Goal: Transaction & Acquisition: Purchase product/service

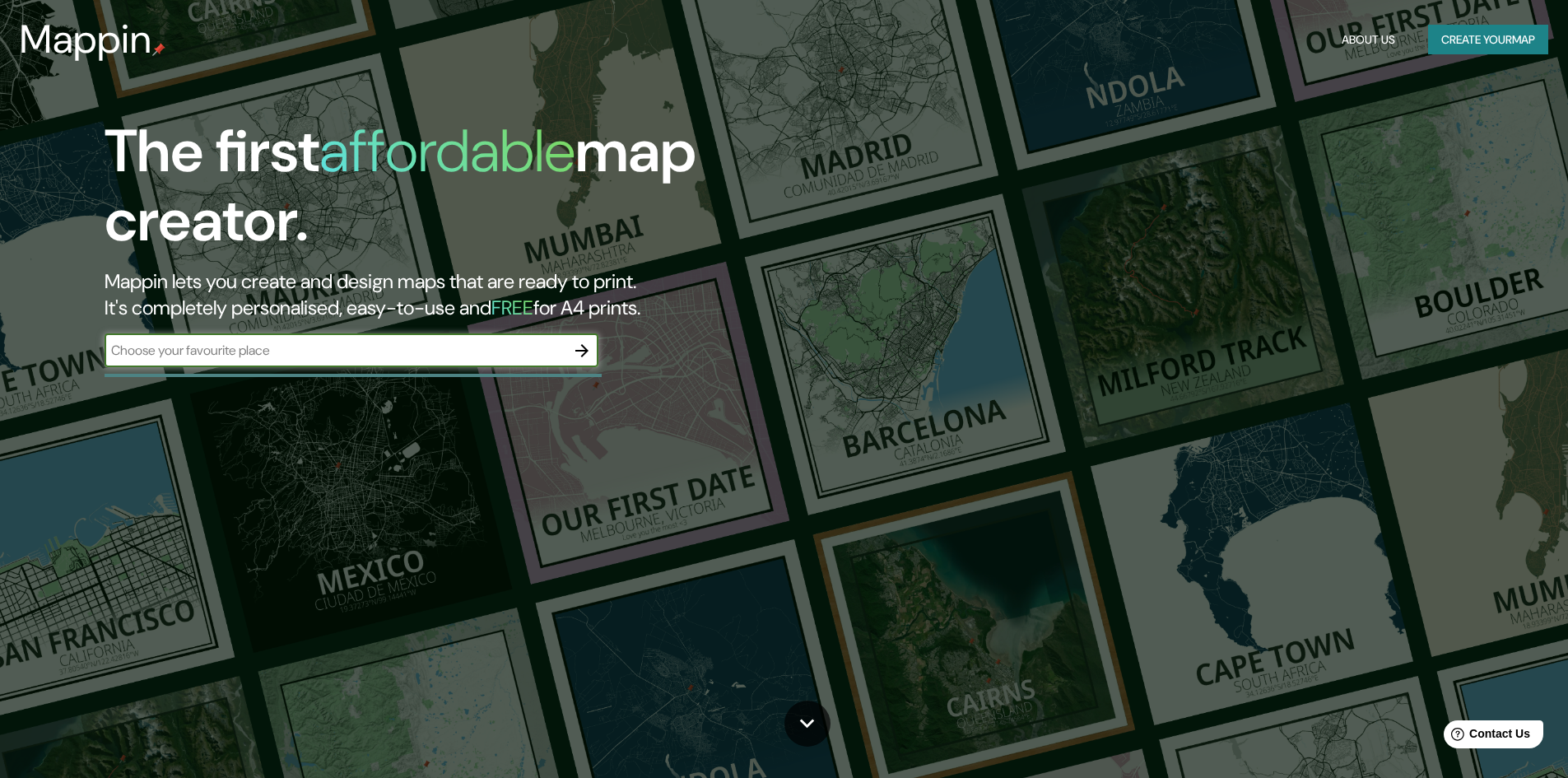
type input "[GEOGRAPHIC_DATA]"
click at [585, 355] on icon "button" at bounding box center [582, 350] width 20 height 20
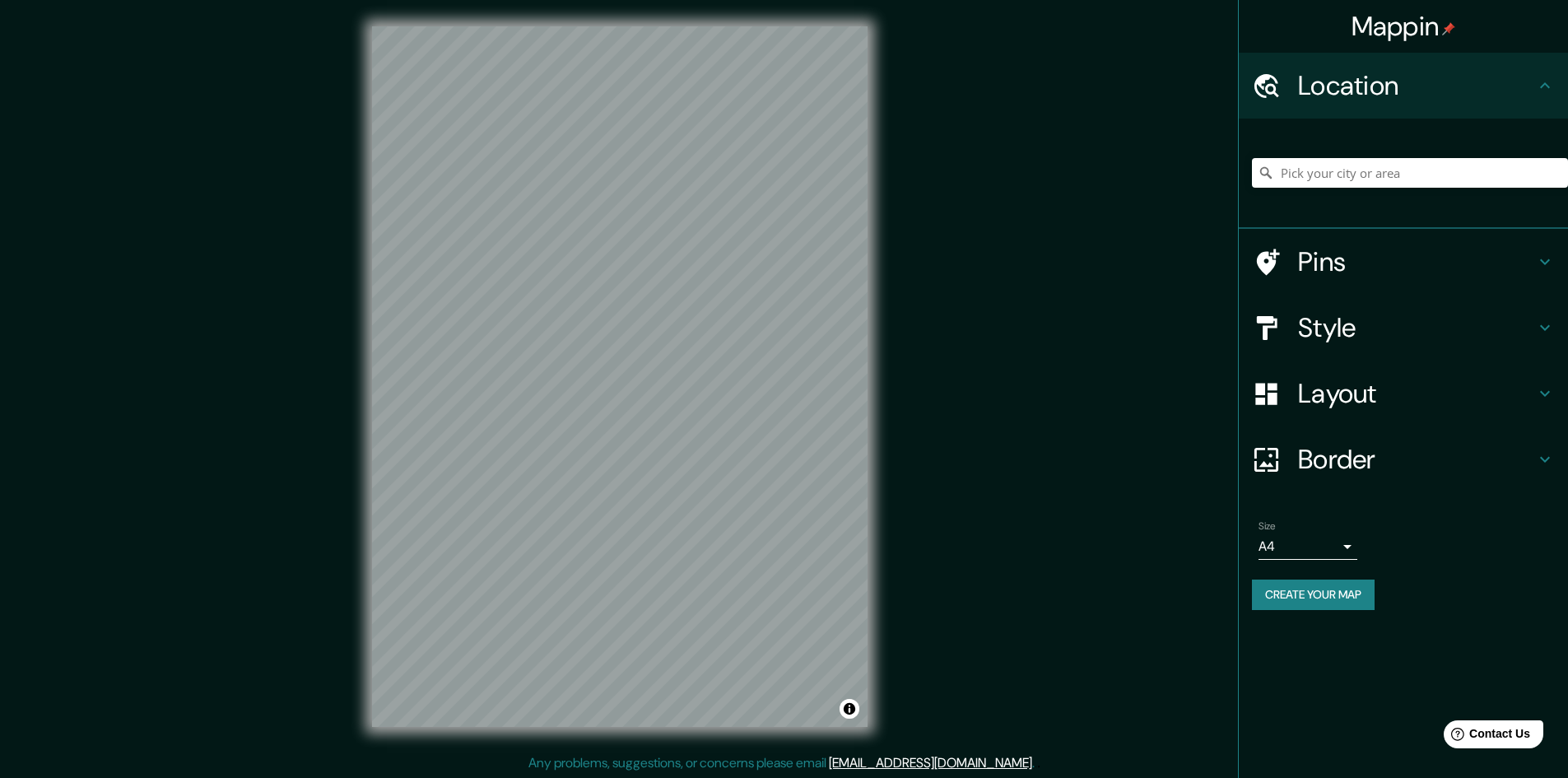
click at [1350, 403] on h4 "Layout" at bounding box center [1417, 393] width 237 height 33
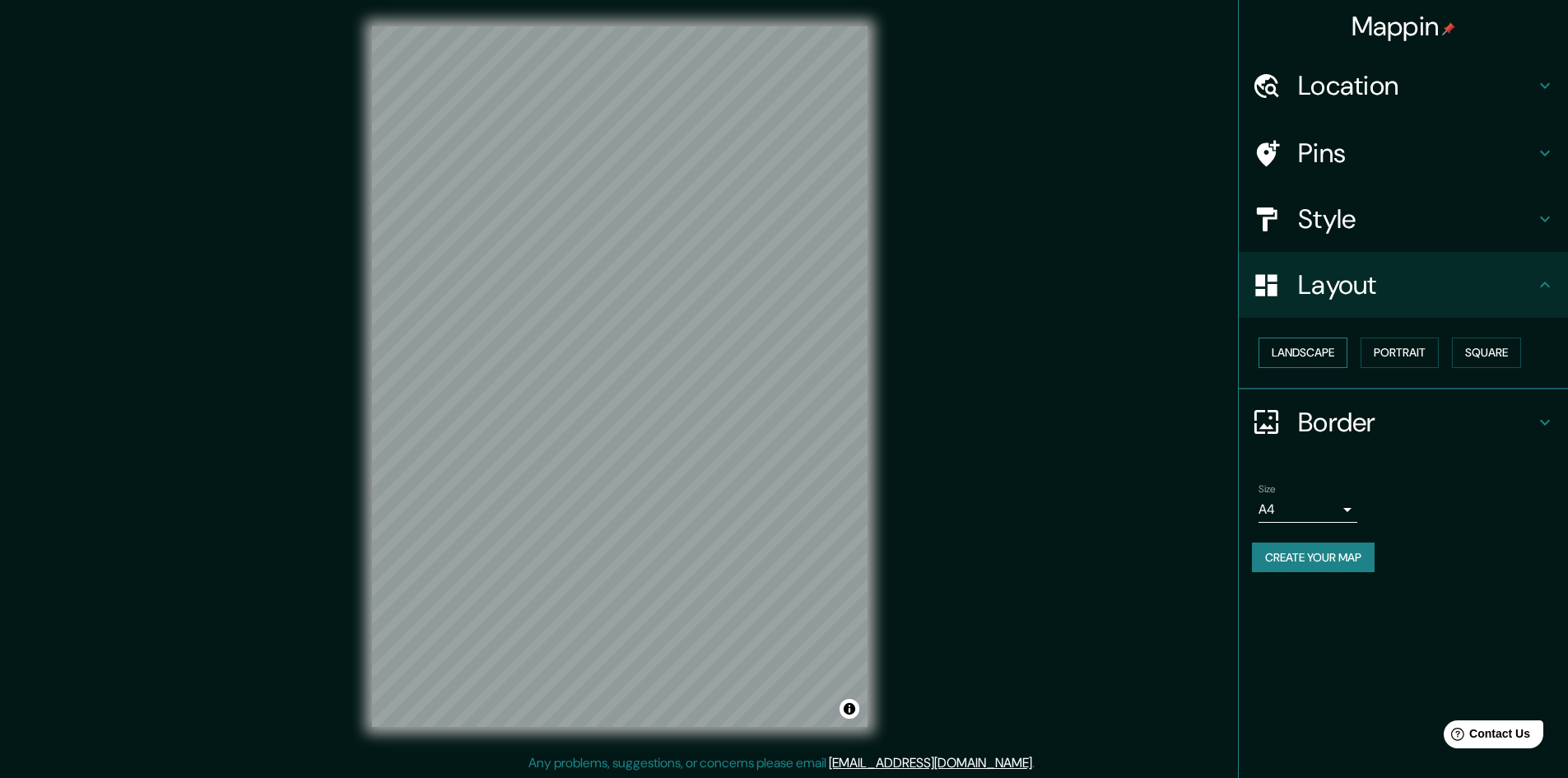
click at [1317, 353] on button "Landscape" at bounding box center [1303, 352] width 89 height 30
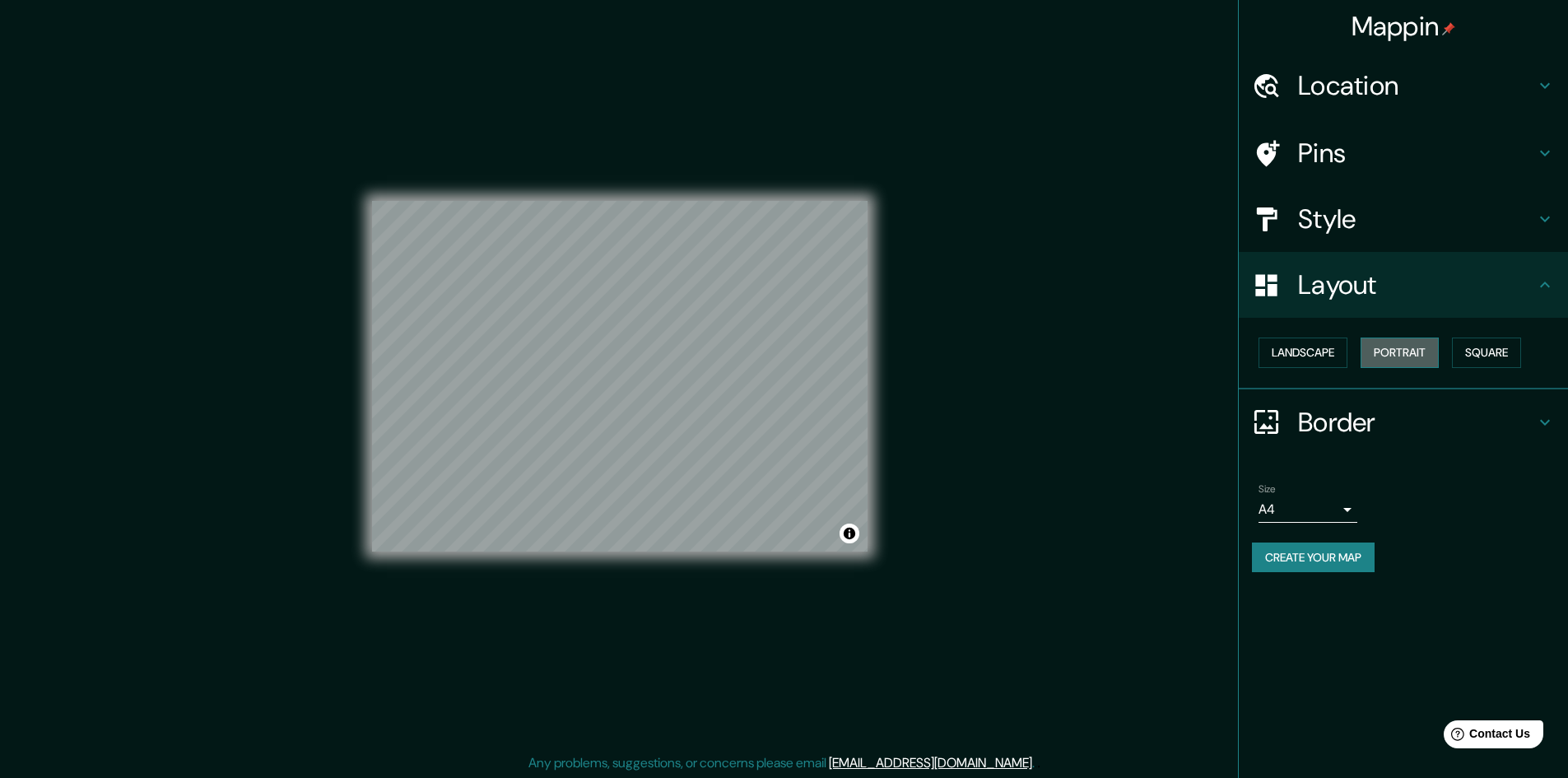
click at [1389, 352] on button "Portrait" at bounding box center [1400, 352] width 78 height 30
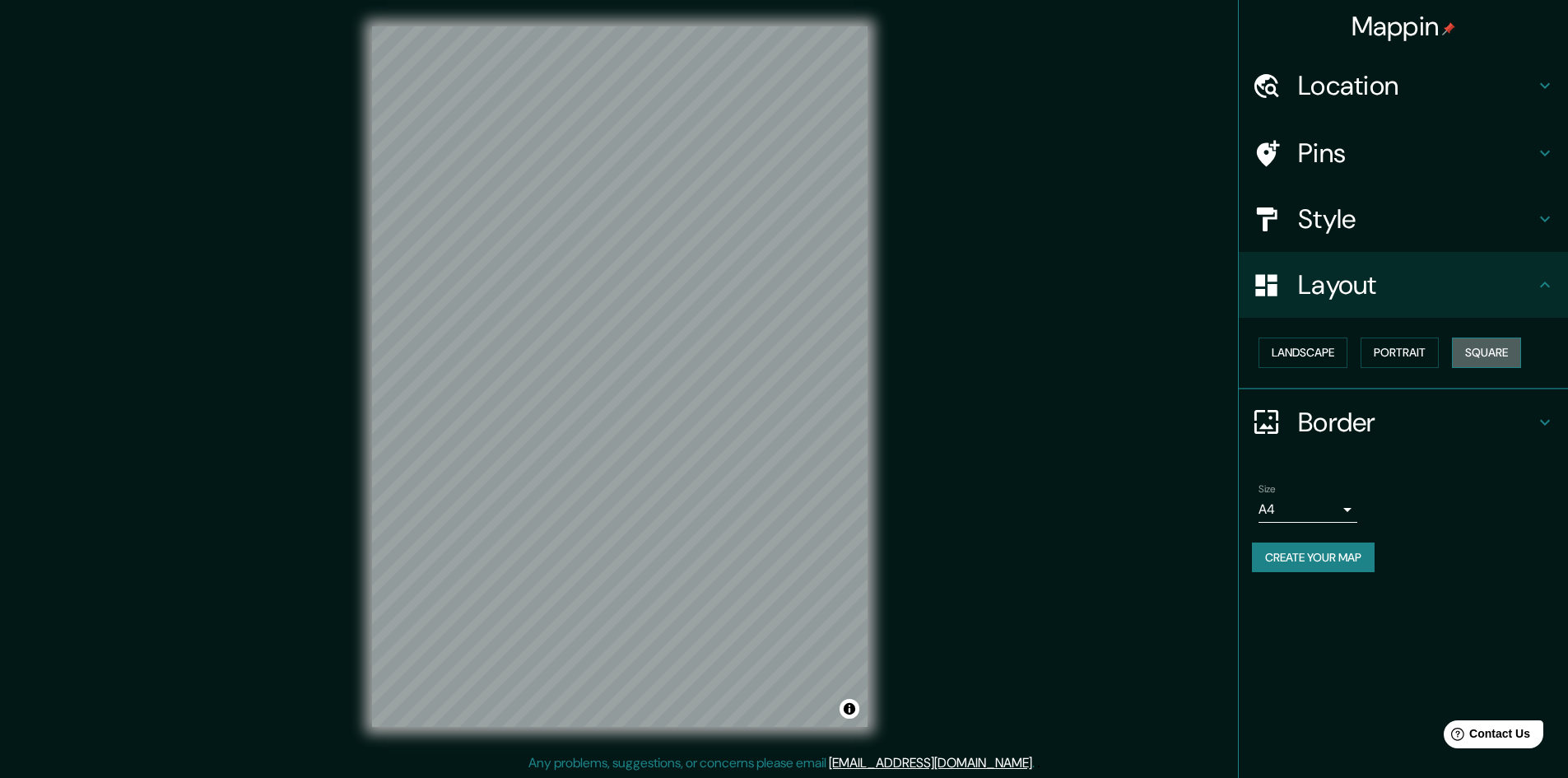
click at [1499, 359] on button "Square" at bounding box center [1487, 352] width 69 height 30
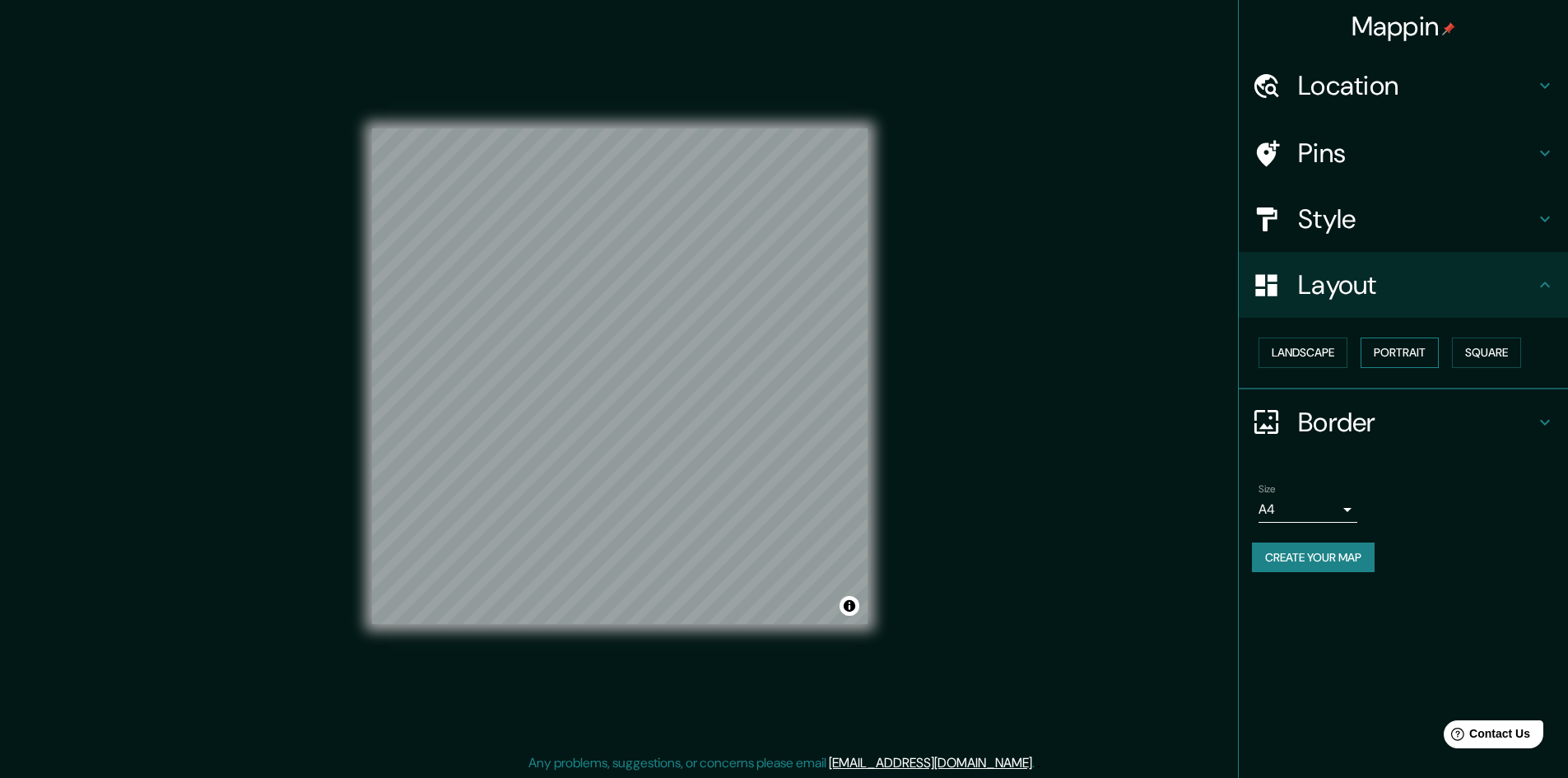
click at [1419, 354] on button "Portrait" at bounding box center [1400, 352] width 78 height 30
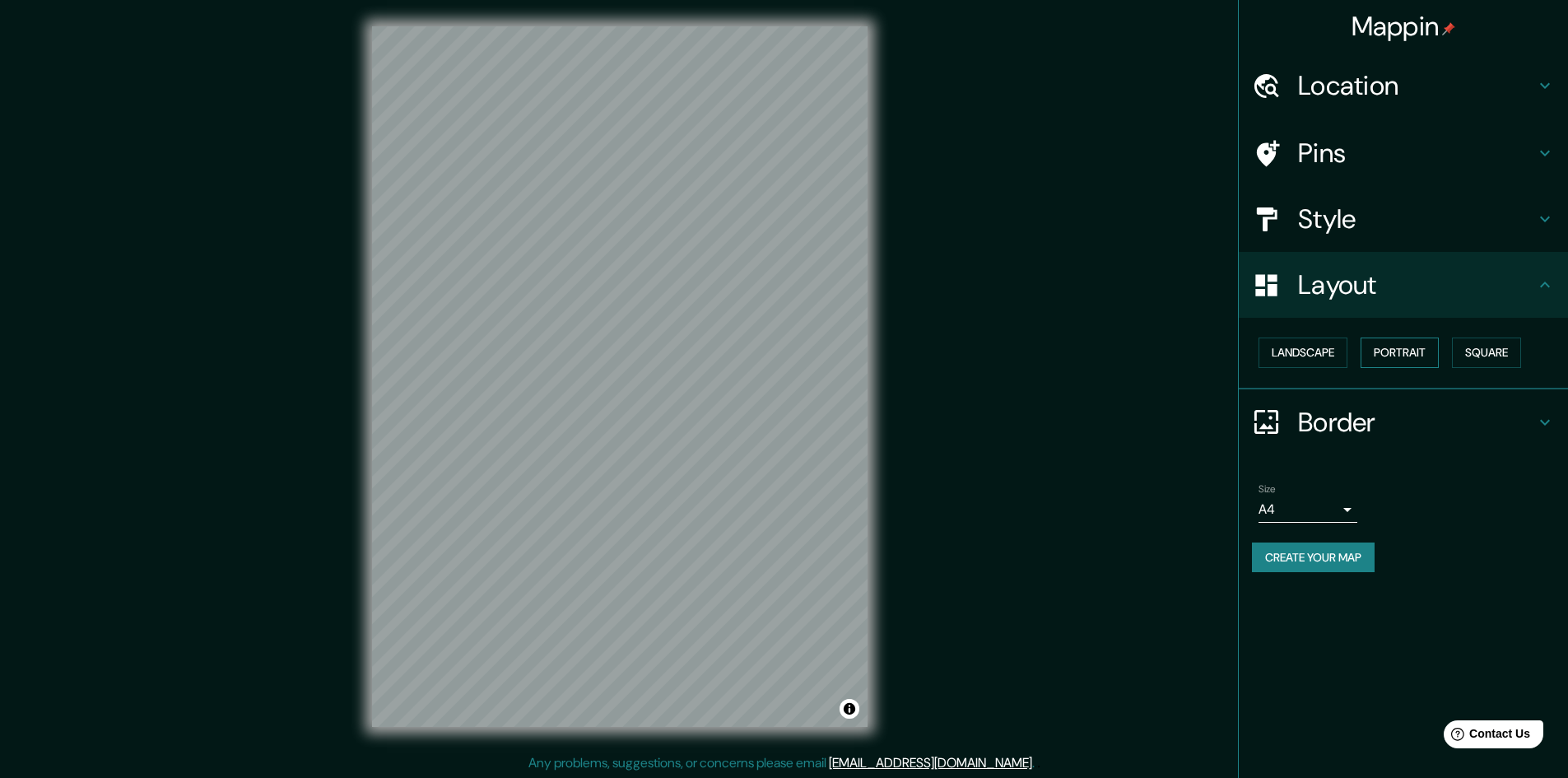
scroll to position [2, 0]
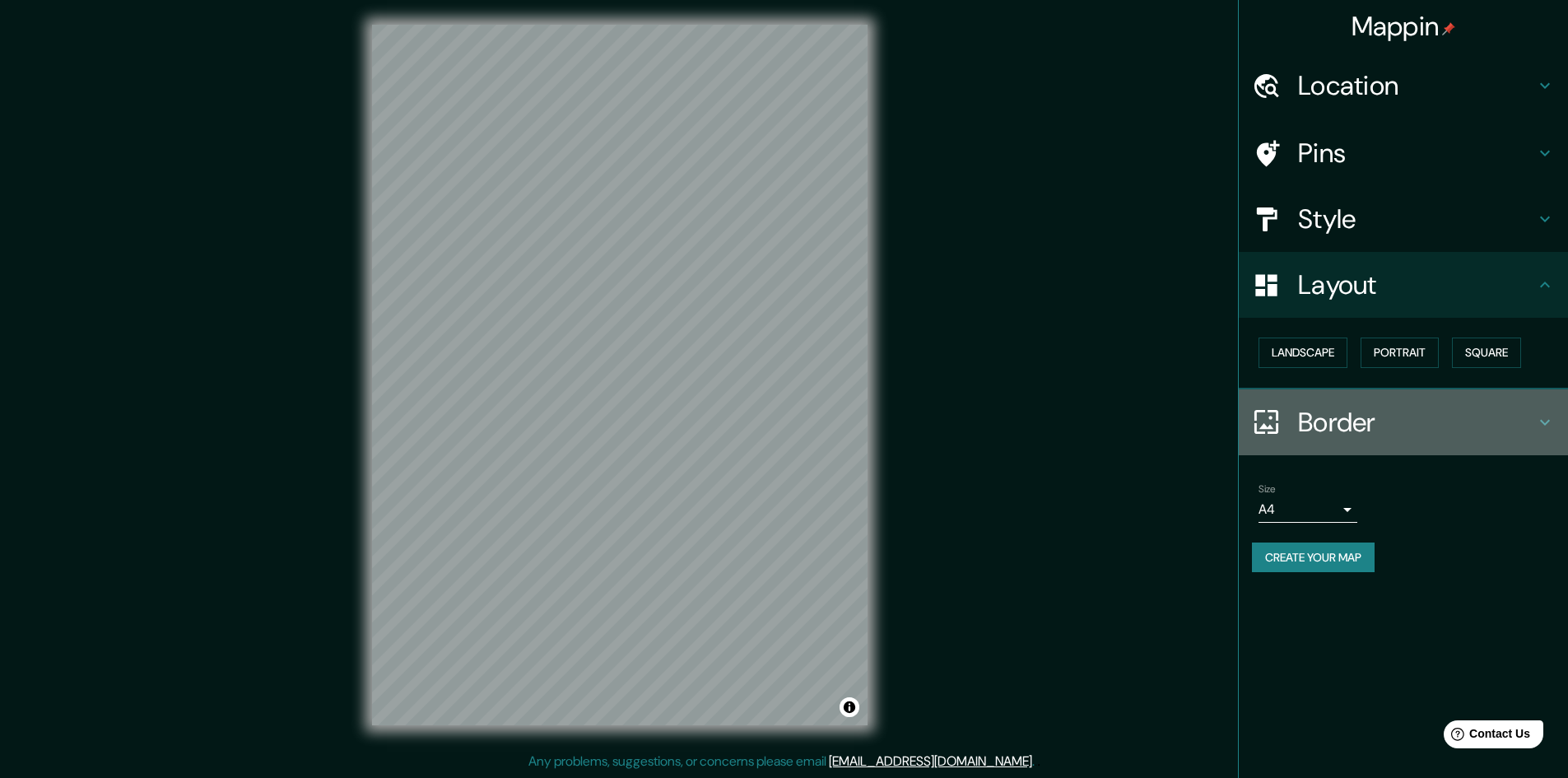
click at [1347, 423] on h4 "Border" at bounding box center [1417, 422] width 237 height 33
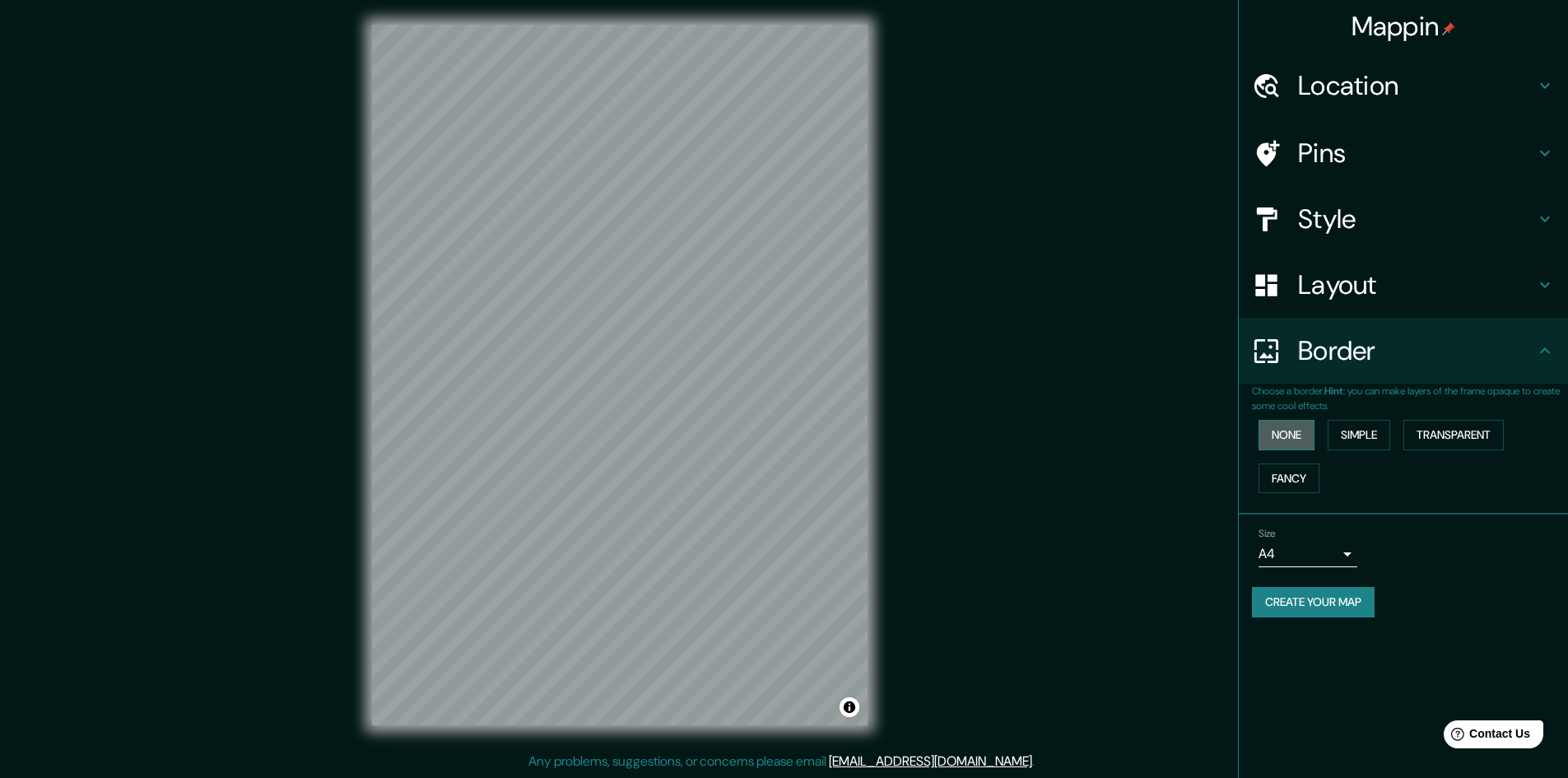
click at [1296, 429] on button "None" at bounding box center [1287, 434] width 56 height 30
click at [1370, 434] on button "Simple" at bounding box center [1359, 434] width 63 height 30
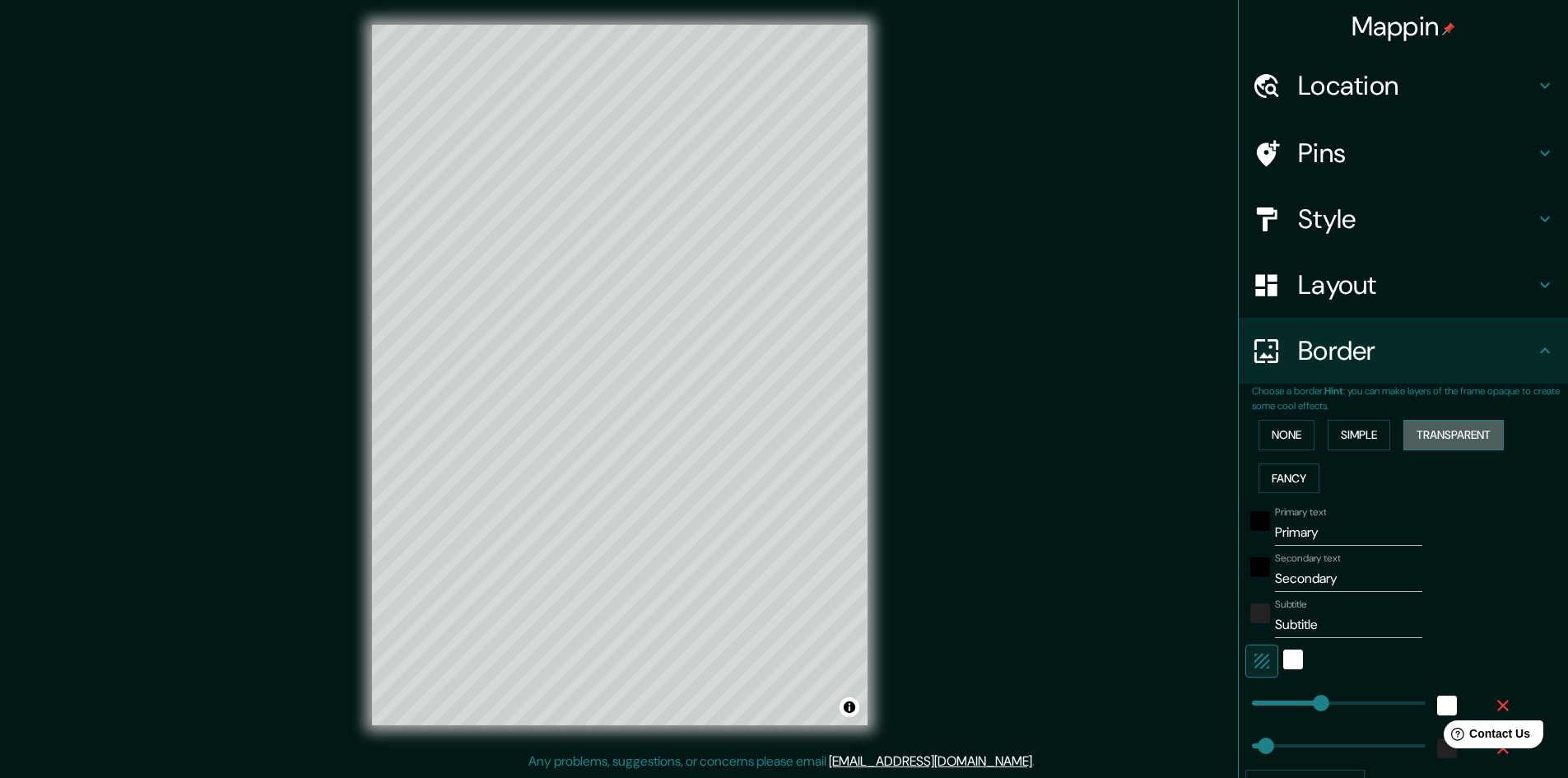
click at [1445, 438] on button "Transparent" at bounding box center [1454, 434] width 101 height 30
click at [1271, 471] on button "Fancy" at bounding box center [1289, 478] width 61 height 30
click at [1292, 443] on button "None" at bounding box center [1287, 434] width 56 height 30
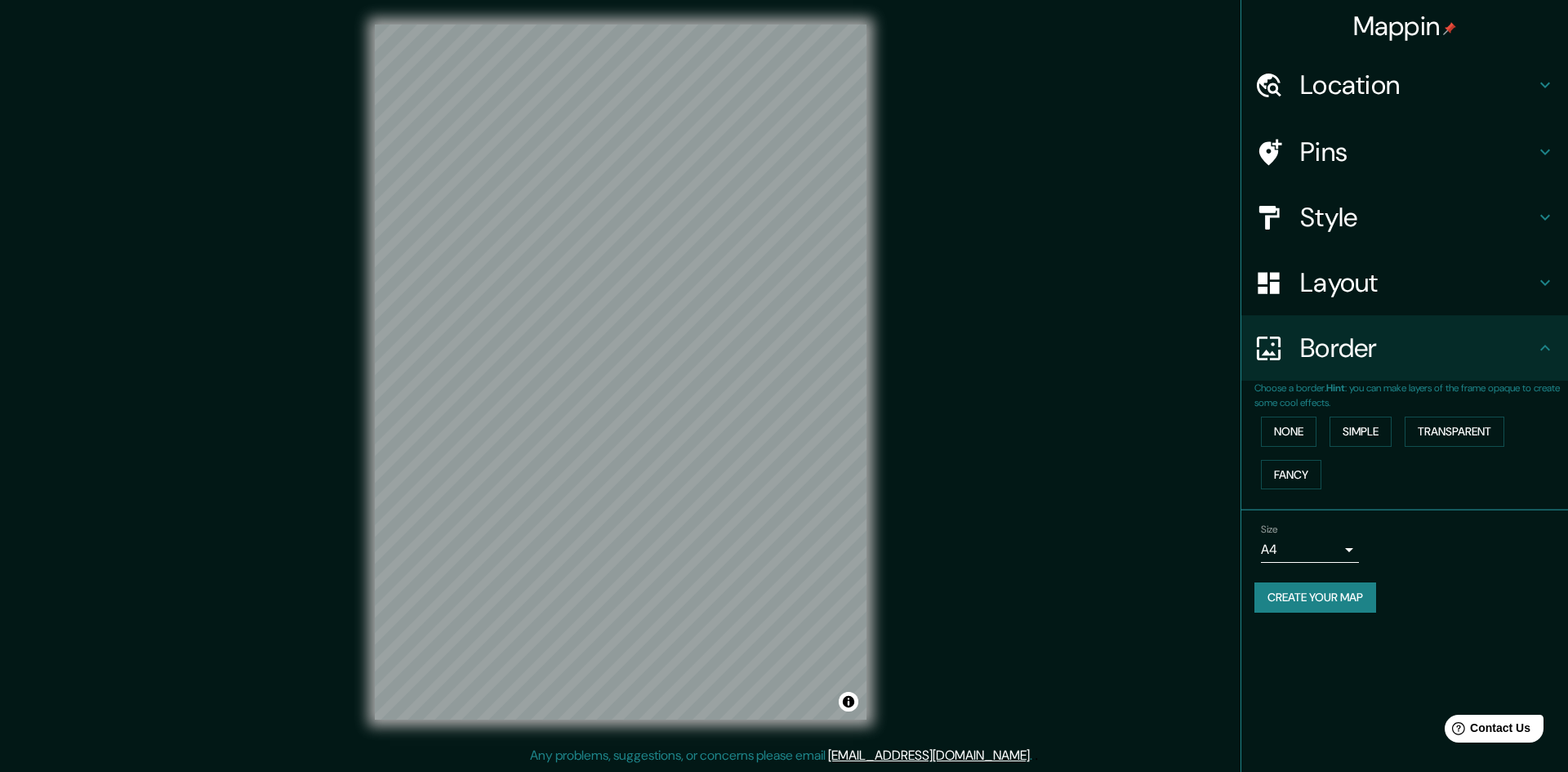
click at [1323, 552] on body "Mappin Location Pins Style Layout Border Choose a border. Hint : you can make l…" at bounding box center [784, 384] width 1568 height 772
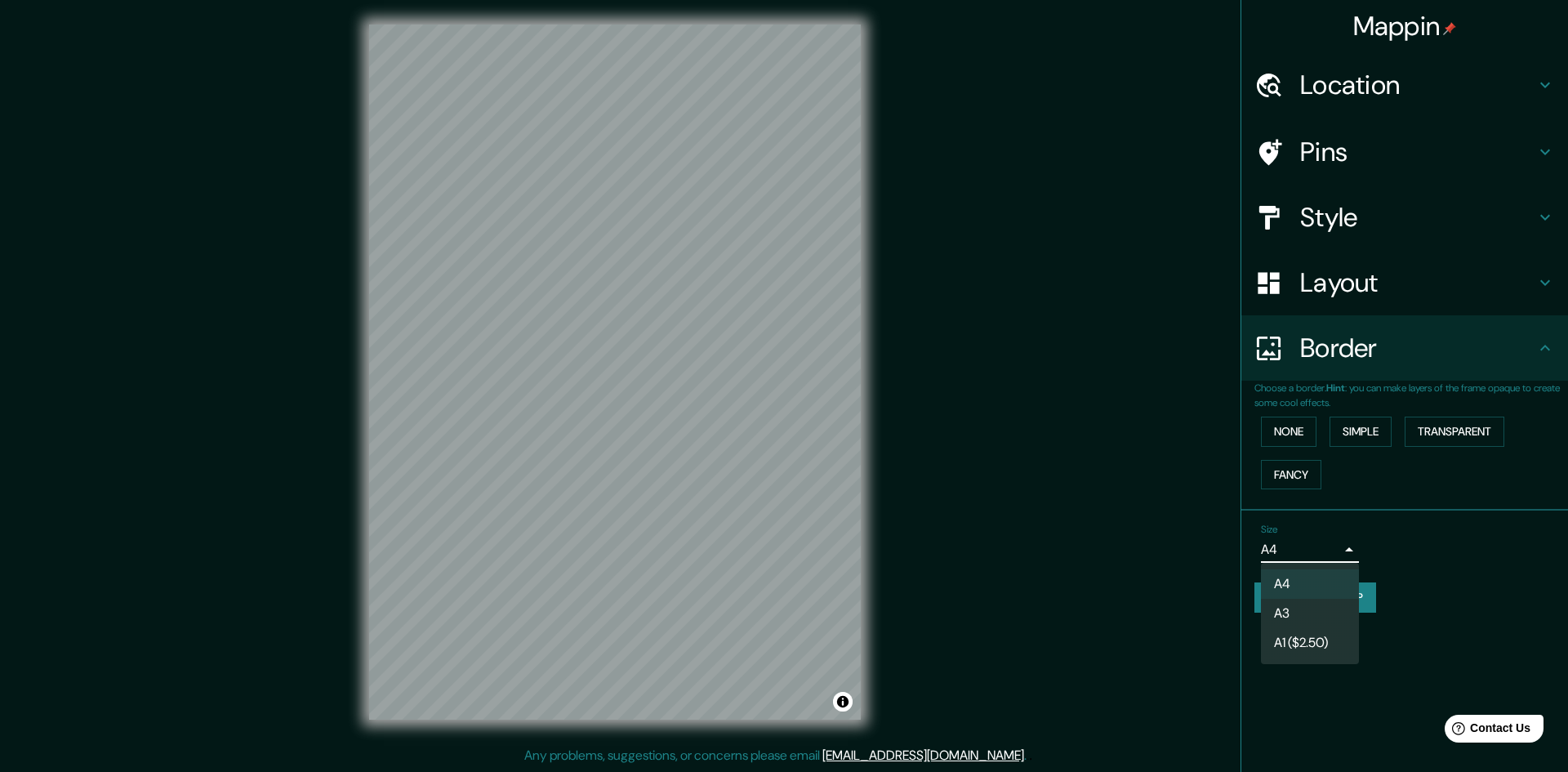
click at [1313, 608] on li "A3" at bounding box center [1310, 613] width 98 height 29
type input "a4"
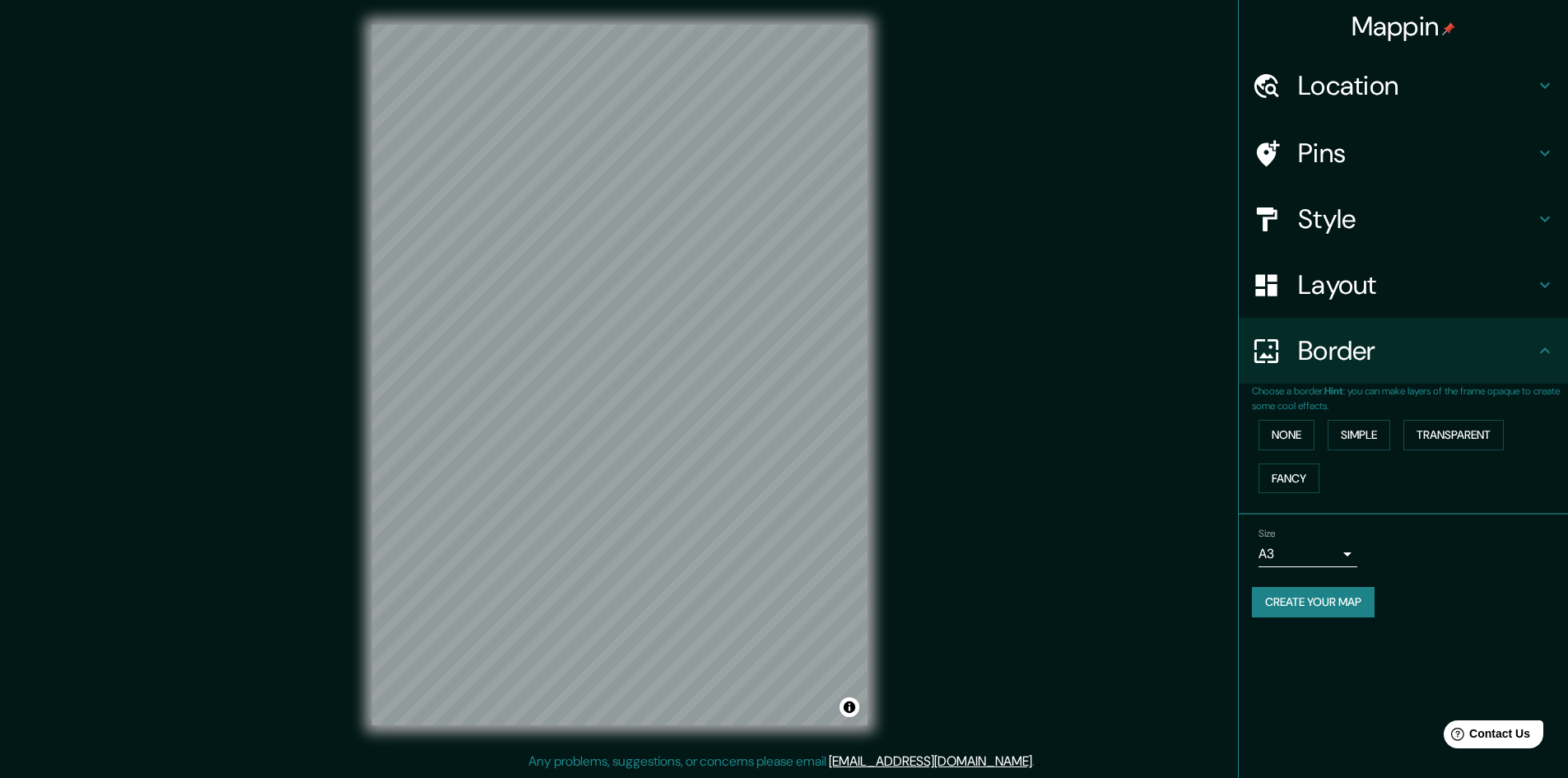
click at [1360, 222] on h4 "Style" at bounding box center [1417, 219] width 237 height 33
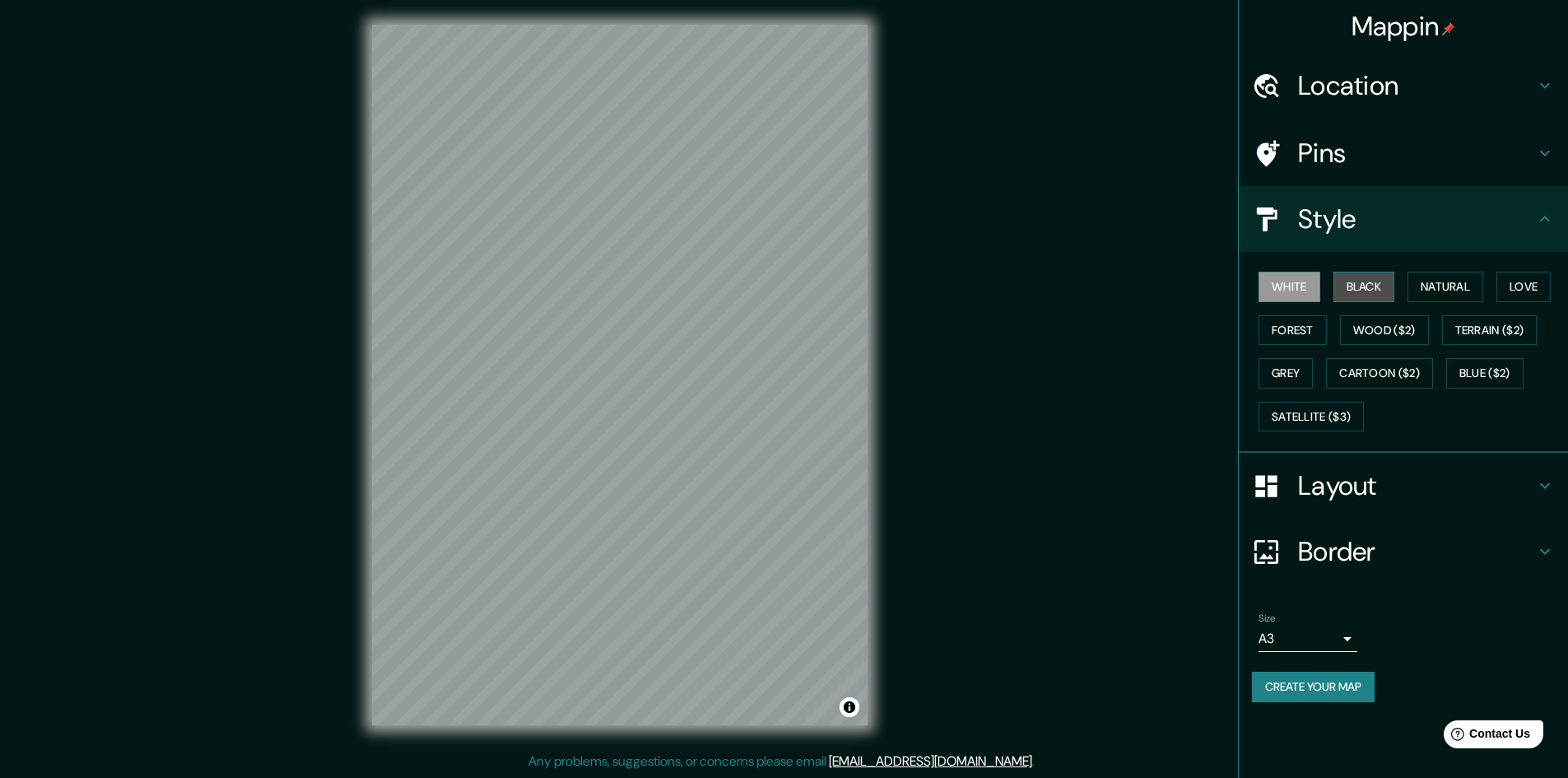
click at [1353, 290] on button "Black" at bounding box center [1364, 287] width 62 height 30
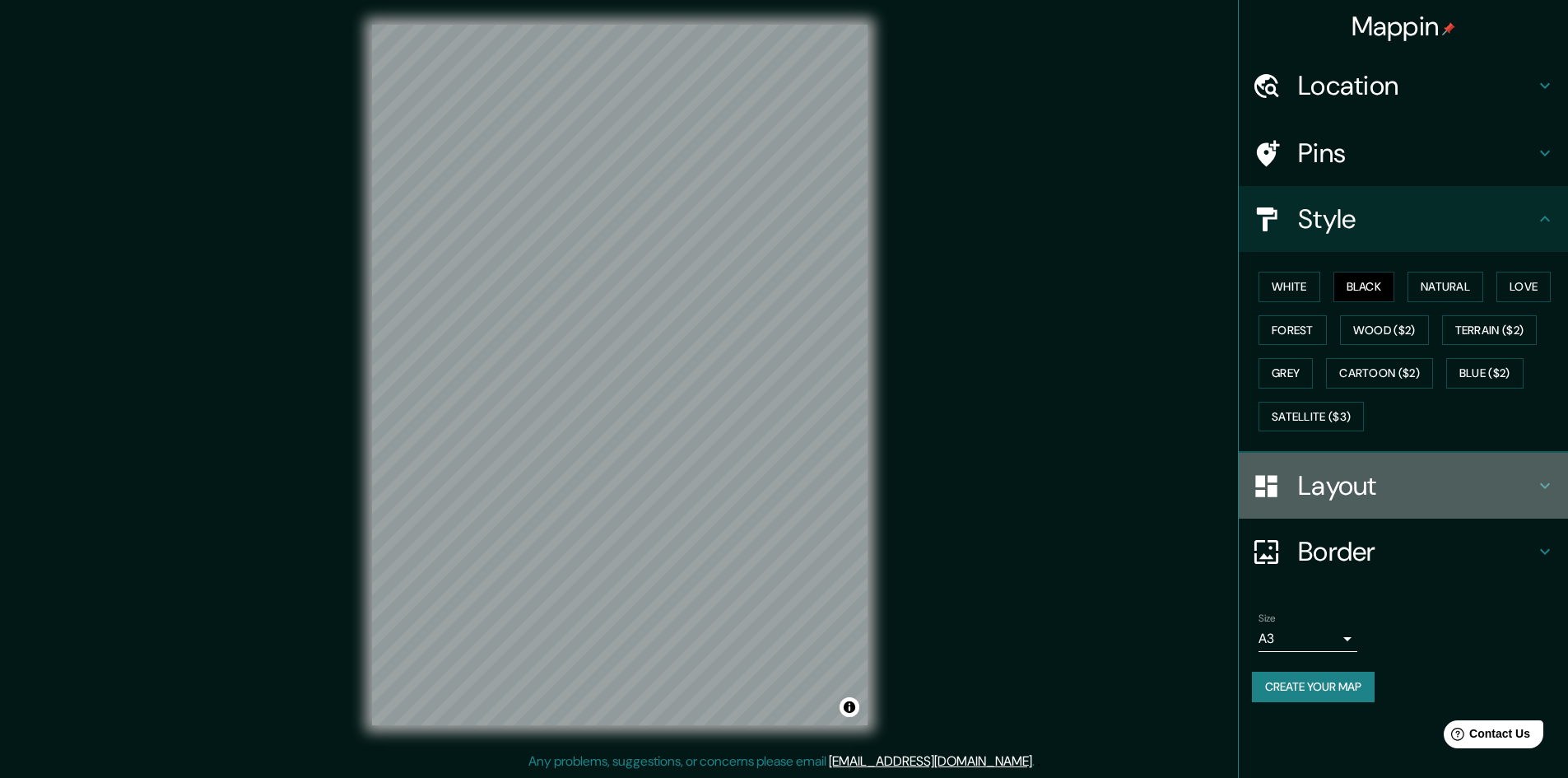
click at [1381, 494] on h4 "Layout" at bounding box center [1417, 485] width 237 height 33
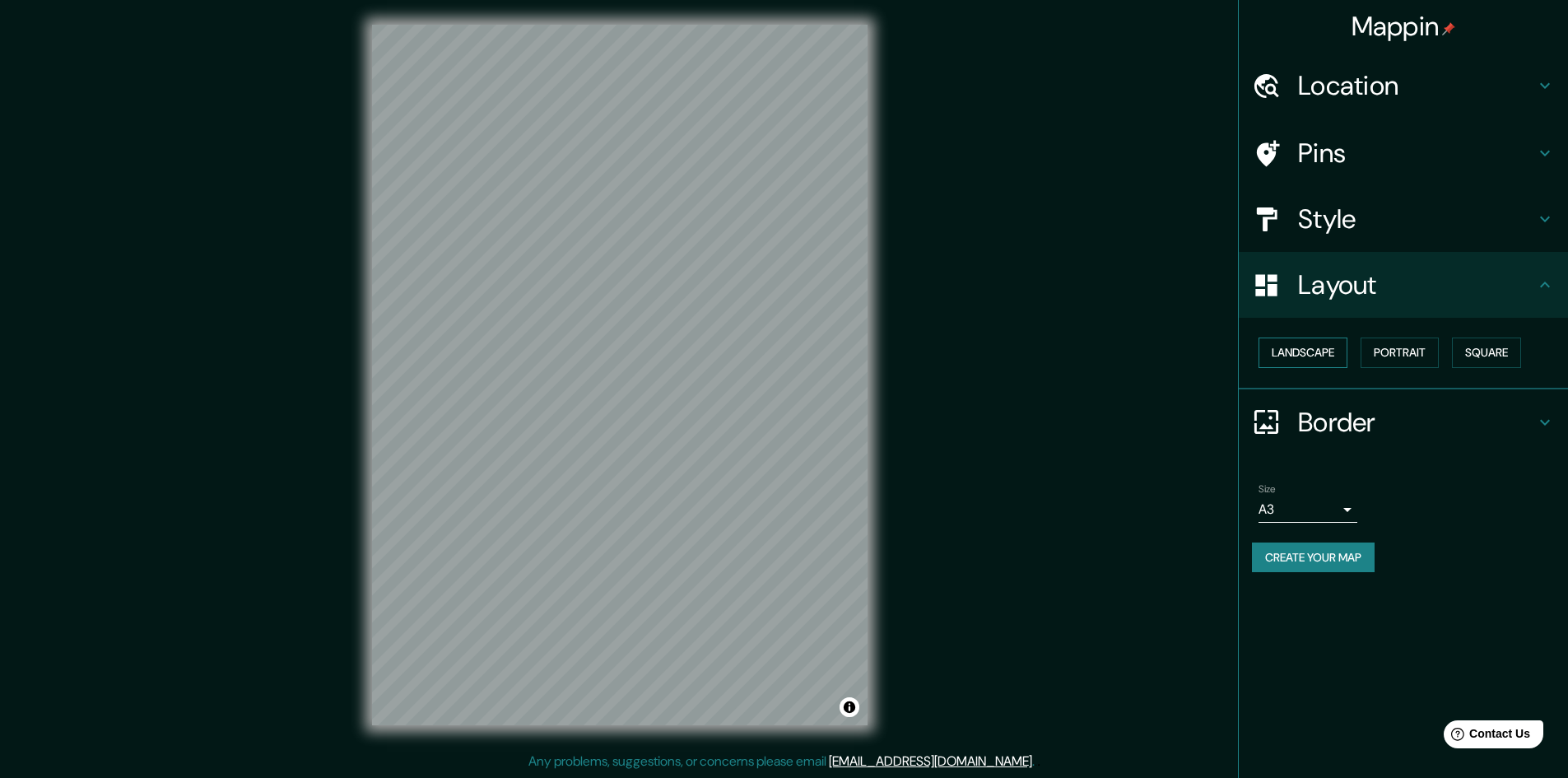
click at [1303, 344] on button "Landscape" at bounding box center [1303, 352] width 89 height 30
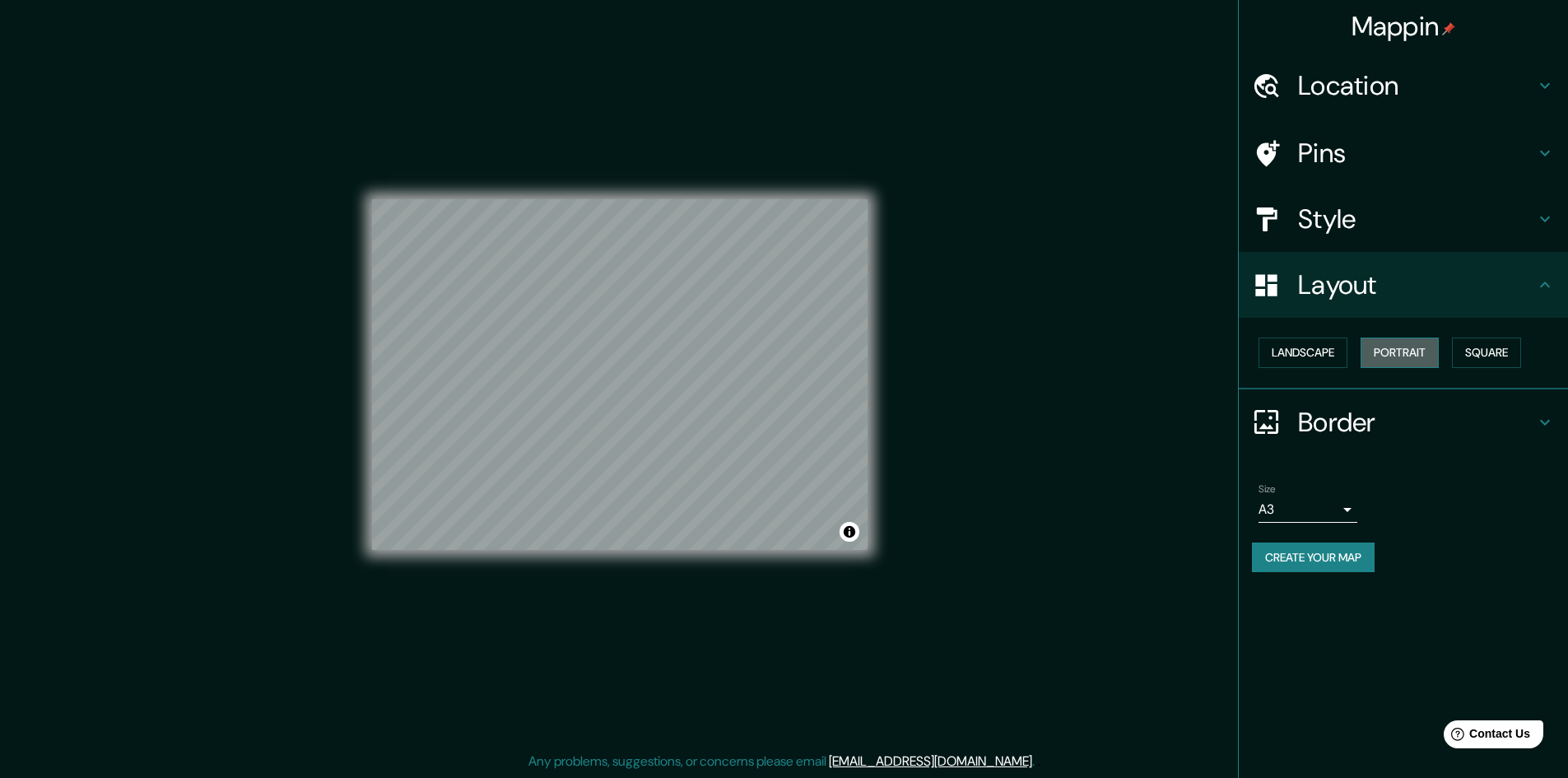
click at [1401, 344] on button "Portrait" at bounding box center [1400, 352] width 78 height 30
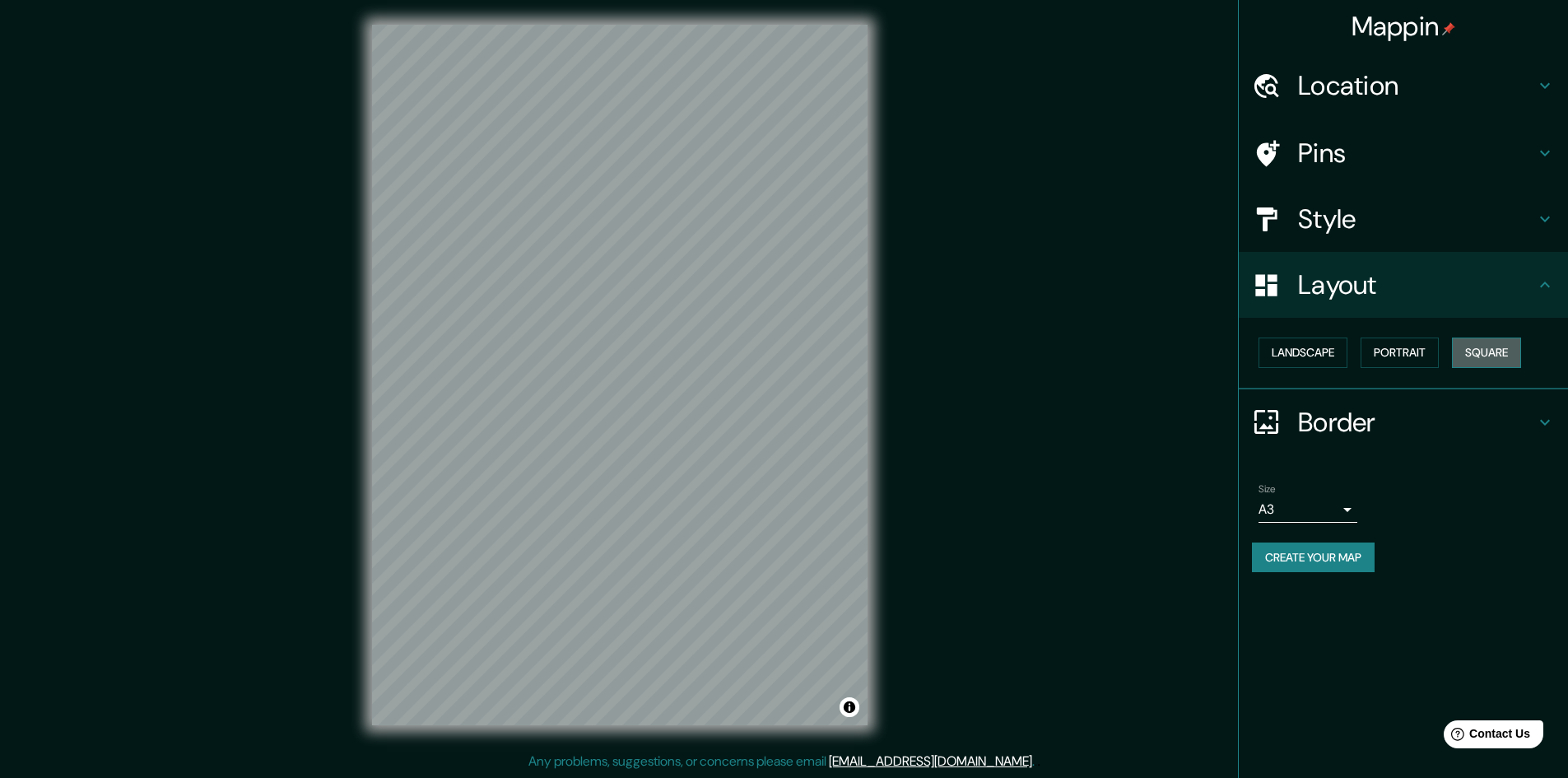
click at [1483, 349] on button "Square" at bounding box center [1487, 352] width 69 height 30
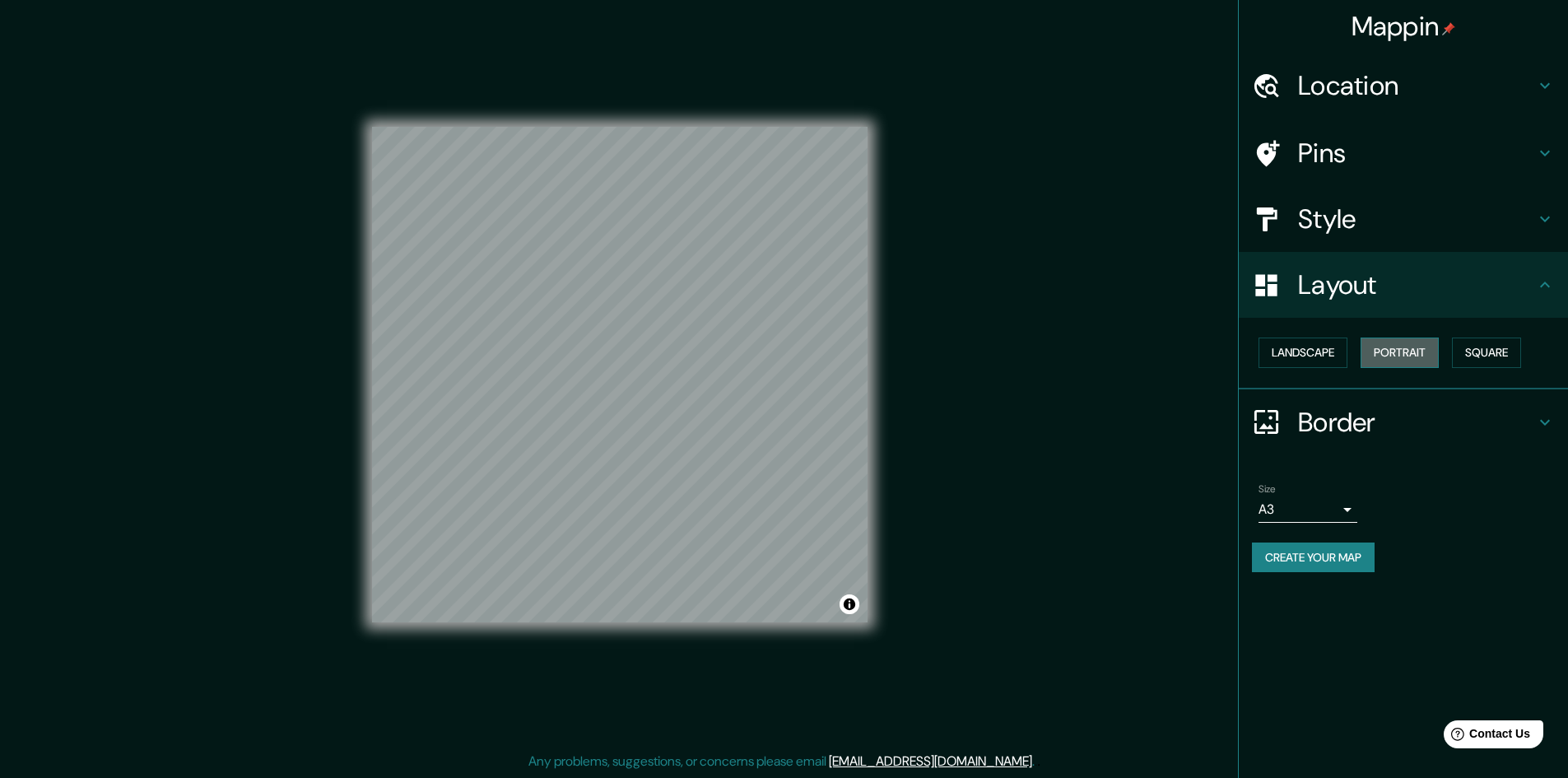
click at [1431, 349] on button "Portrait" at bounding box center [1400, 352] width 78 height 30
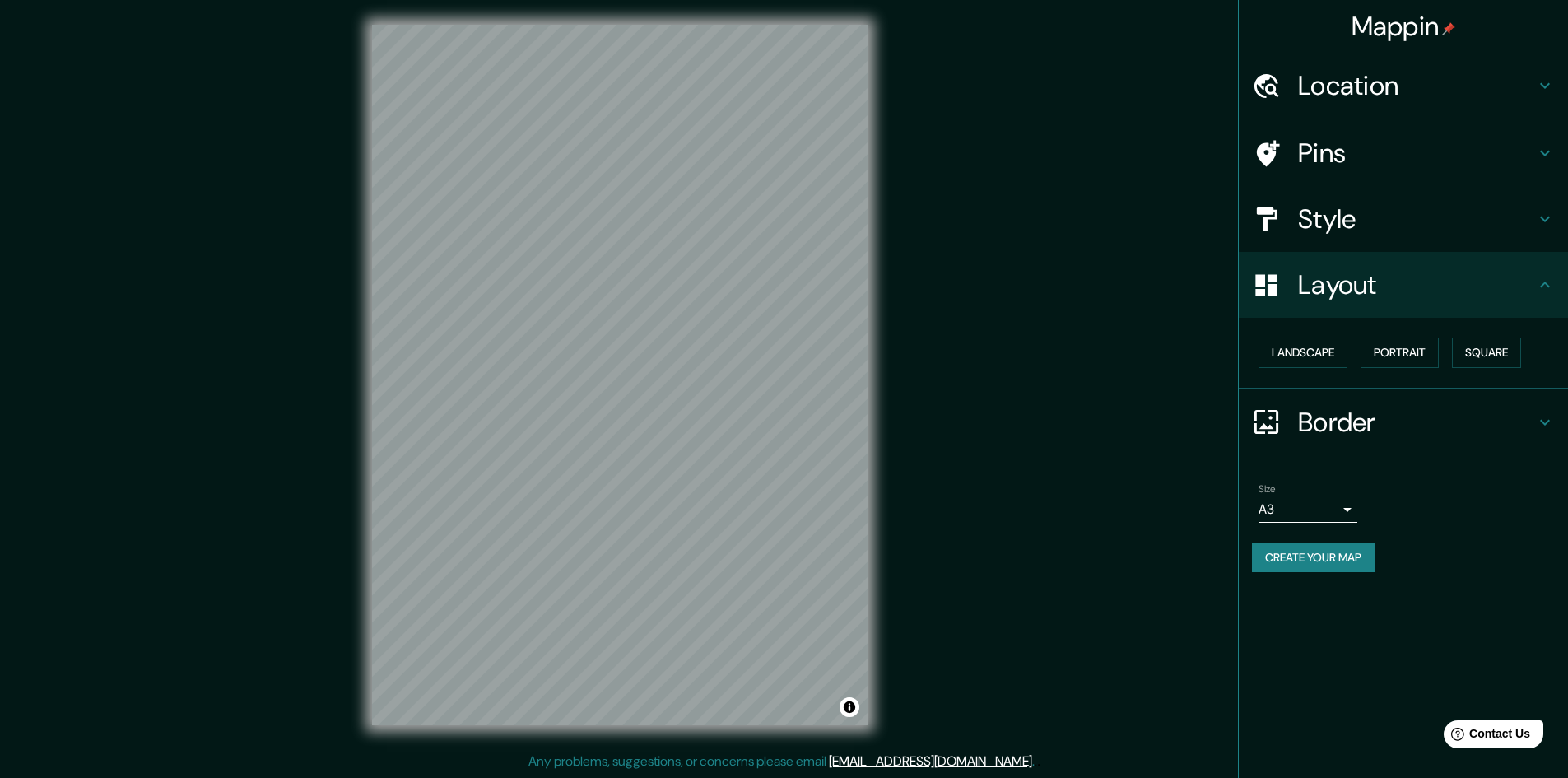
click at [1381, 425] on h4 "Border" at bounding box center [1417, 422] width 237 height 33
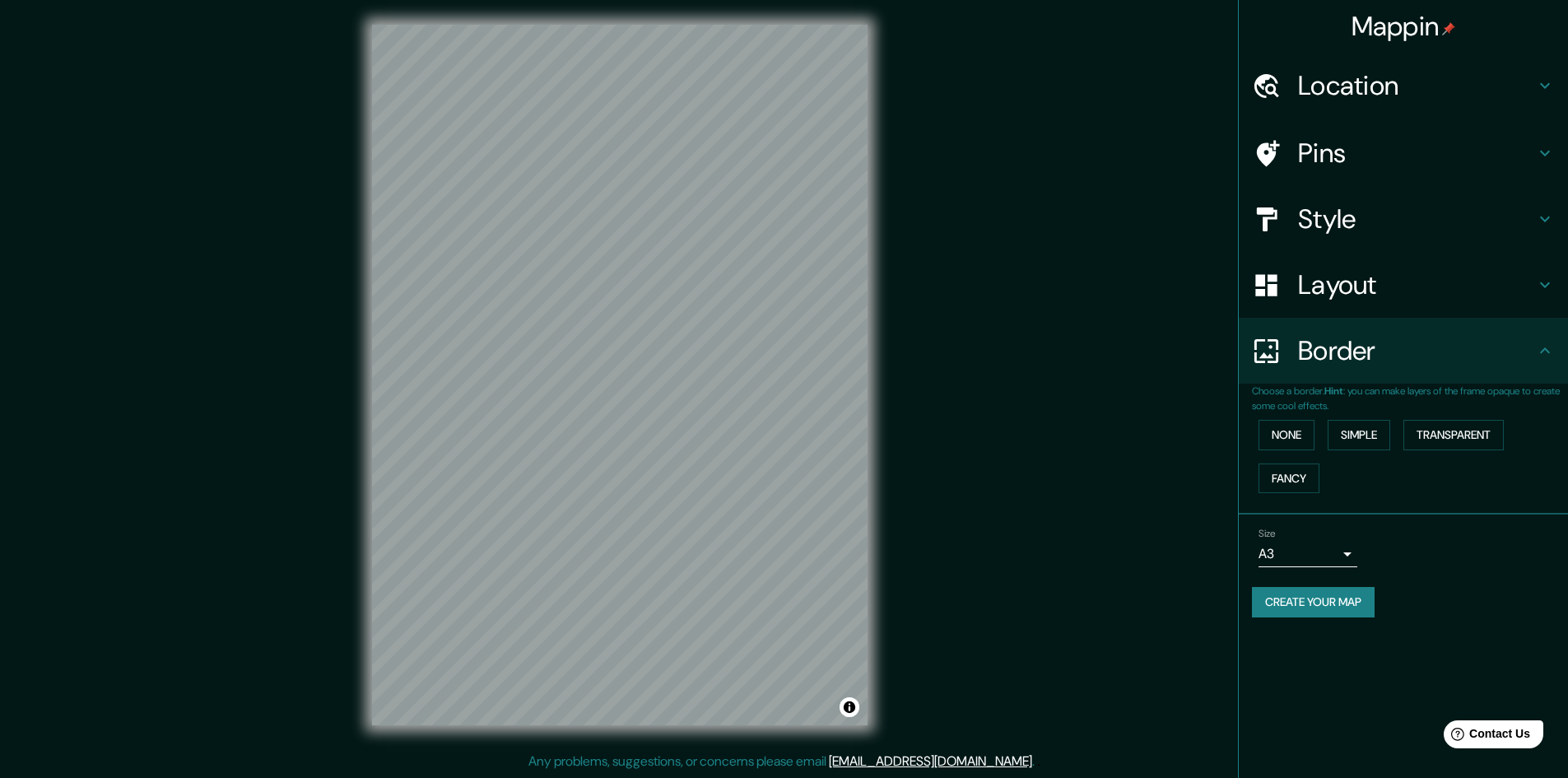
click at [1392, 143] on h4 "Pins" at bounding box center [1417, 153] width 237 height 33
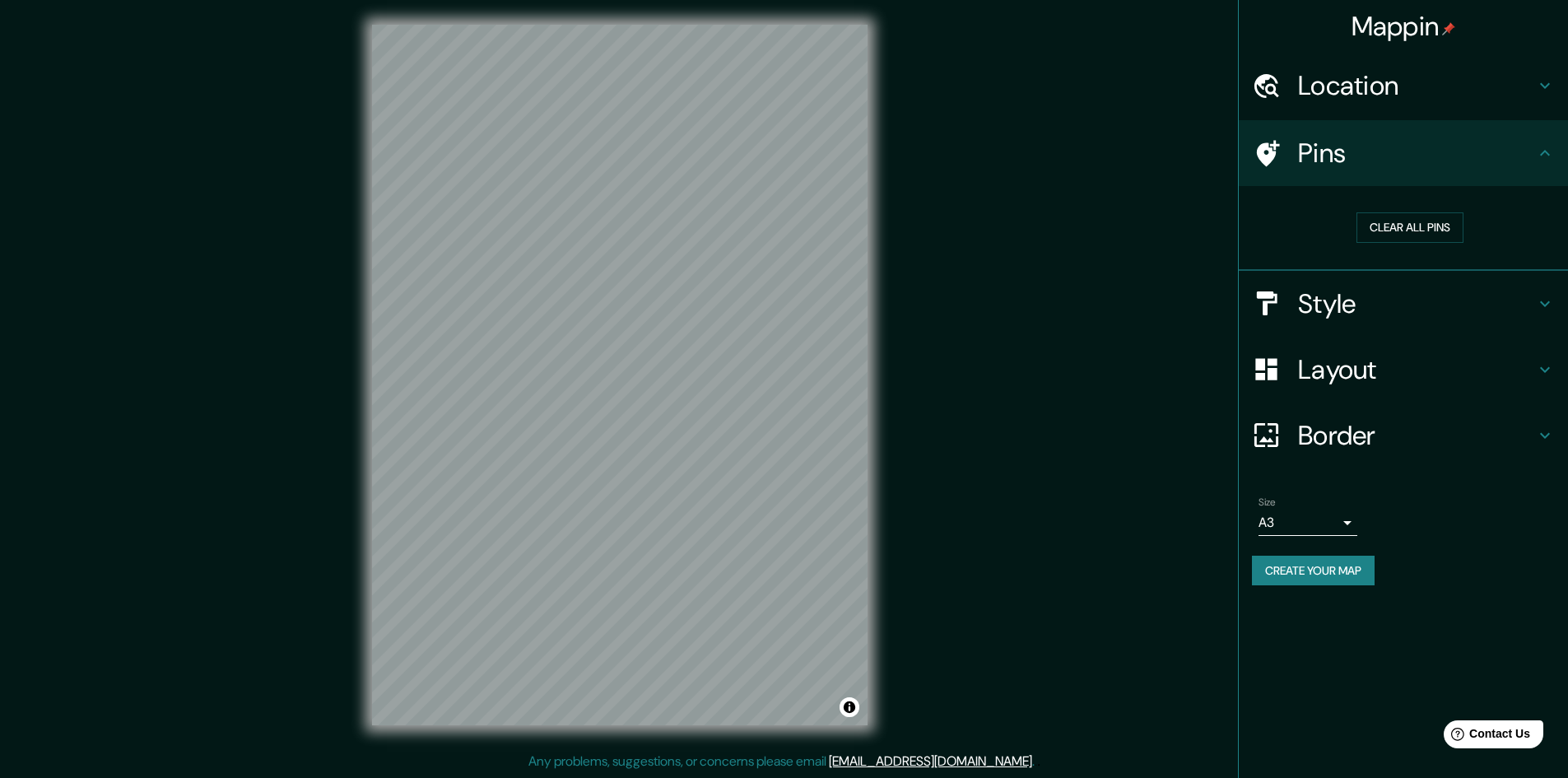
click at [1282, 570] on button "Create your map" at bounding box center [1313, 570] width 123 height 30
click at [1349, 574] on button "Create your map" at bounding box center [1313, 570] width 123 height 30
click at [1129, 222] on div "Mappin Location Pins Clear all pins Style Layout Border Choose a border. Hint :…" at bounding box center [784, 388] width 1568 height 780
click at [1420, 231] on button "Clear all pins" at bounding box center [1411, 227] width 107 height 30
click at [1389, 101] on h4 "Location" at bounding box center [1417, 86] width 237 height 33
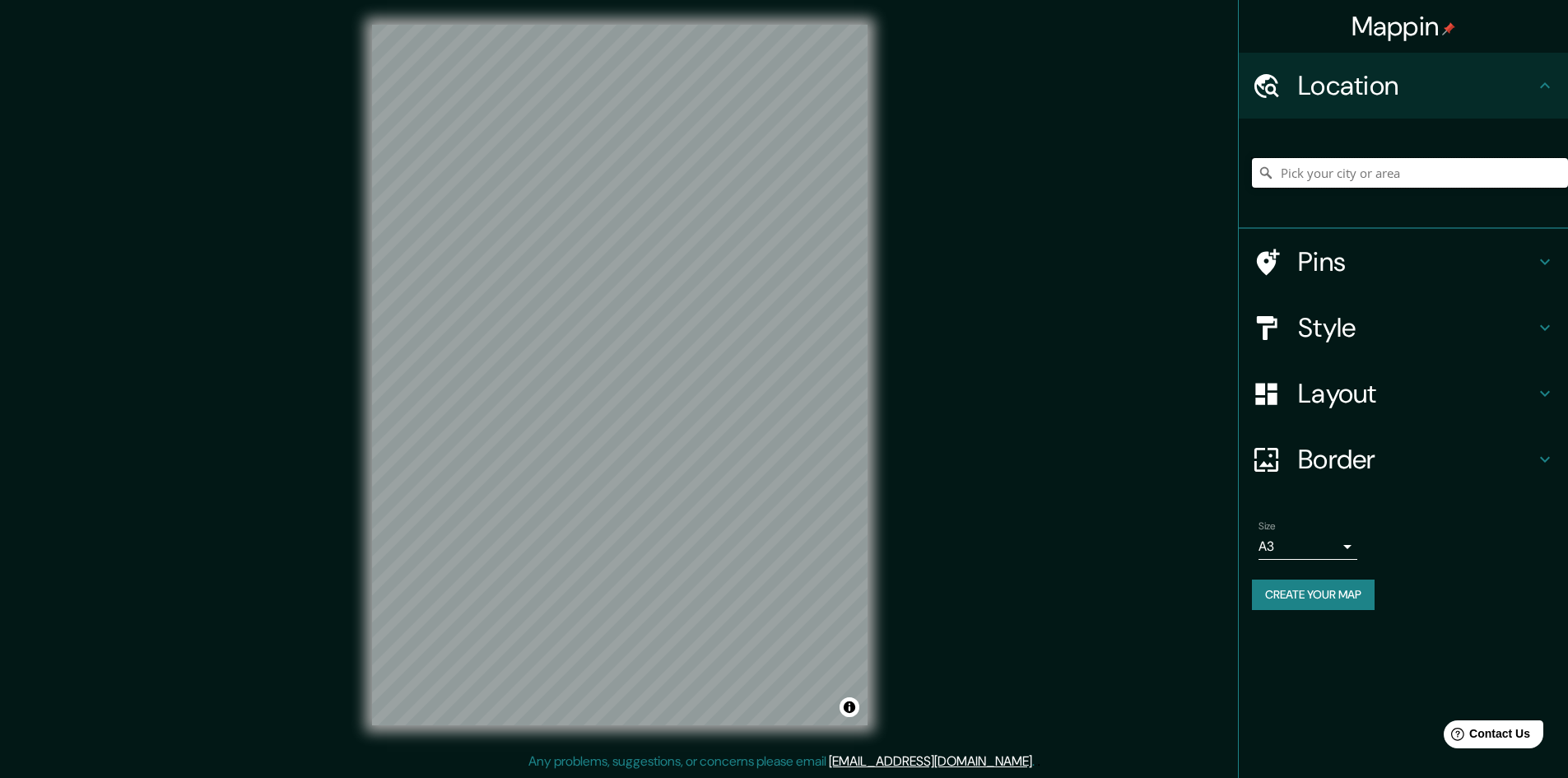
click at [1371, 177] on input "Pick your city or area" at bounding box center [1410, 173] width 316 height 30
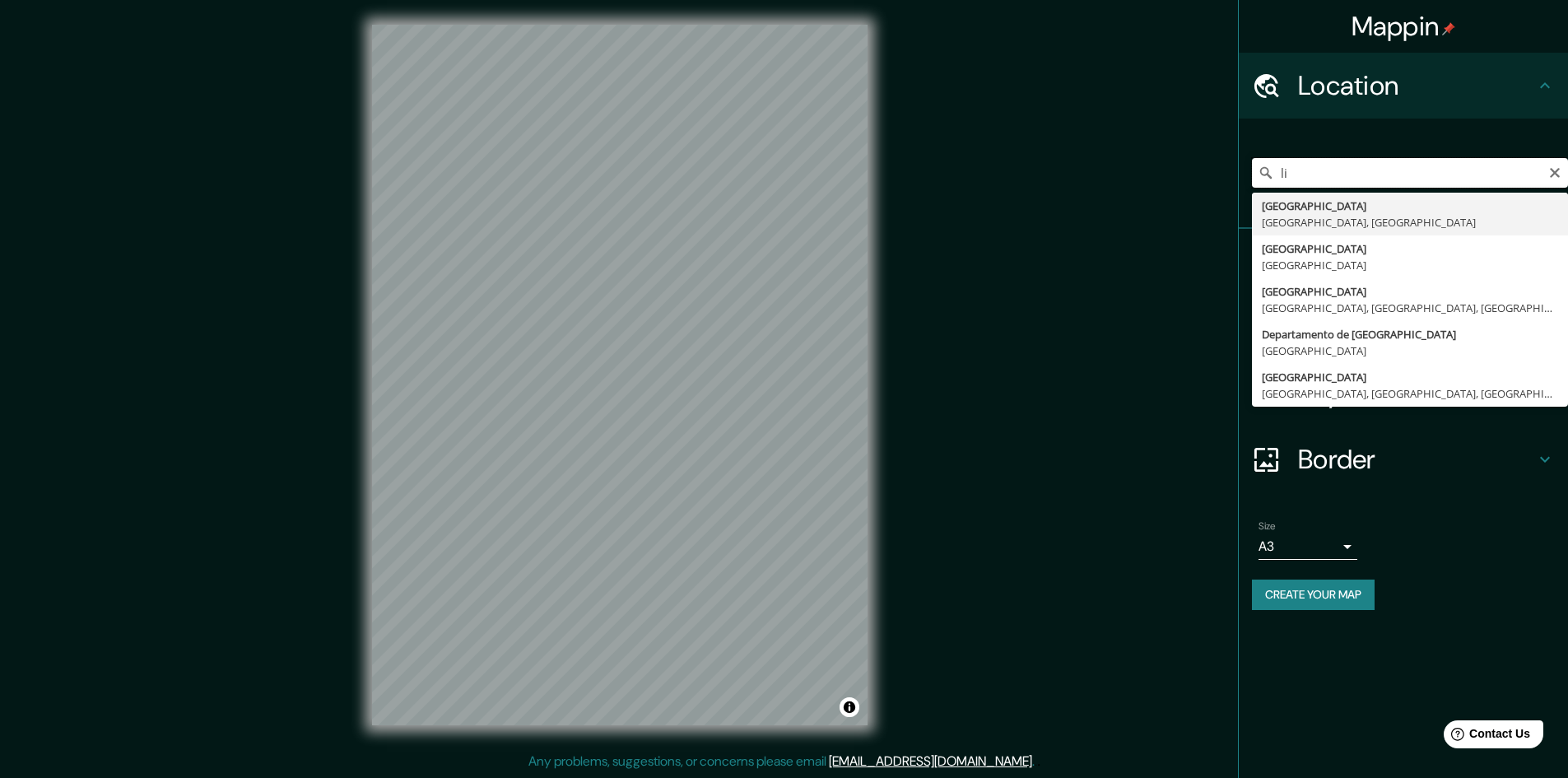
type input "l"
click at [1556, 181] on input "[GEOGRAPHIC_DATA]" at bounding box center [1410, 173] width 316 height 30
type input "[GEOGRAPHIC_DATA]"
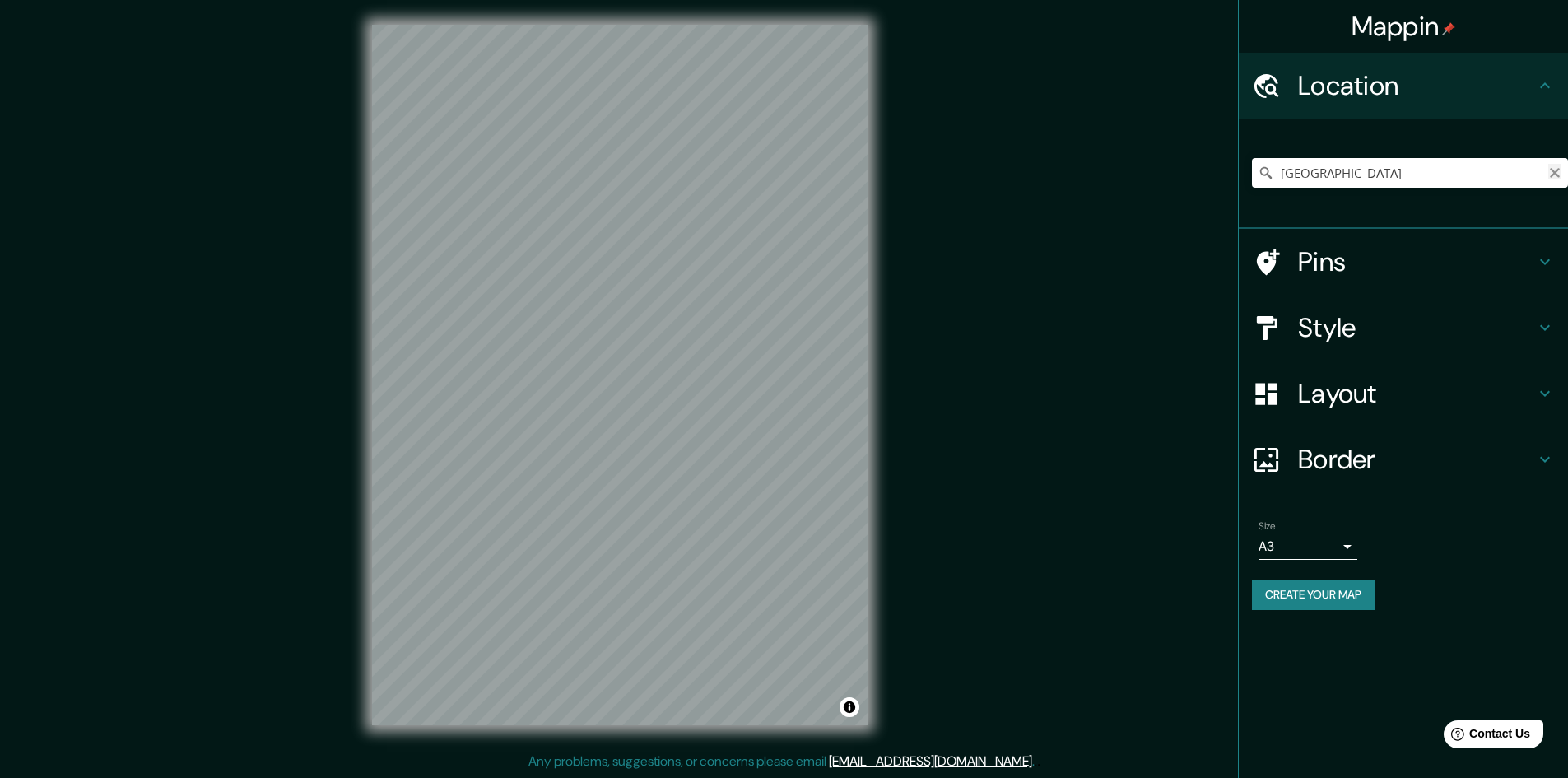
click at [1553, 171] on icon "Clear" at bounding box center [1556, 173] width 10 height 10
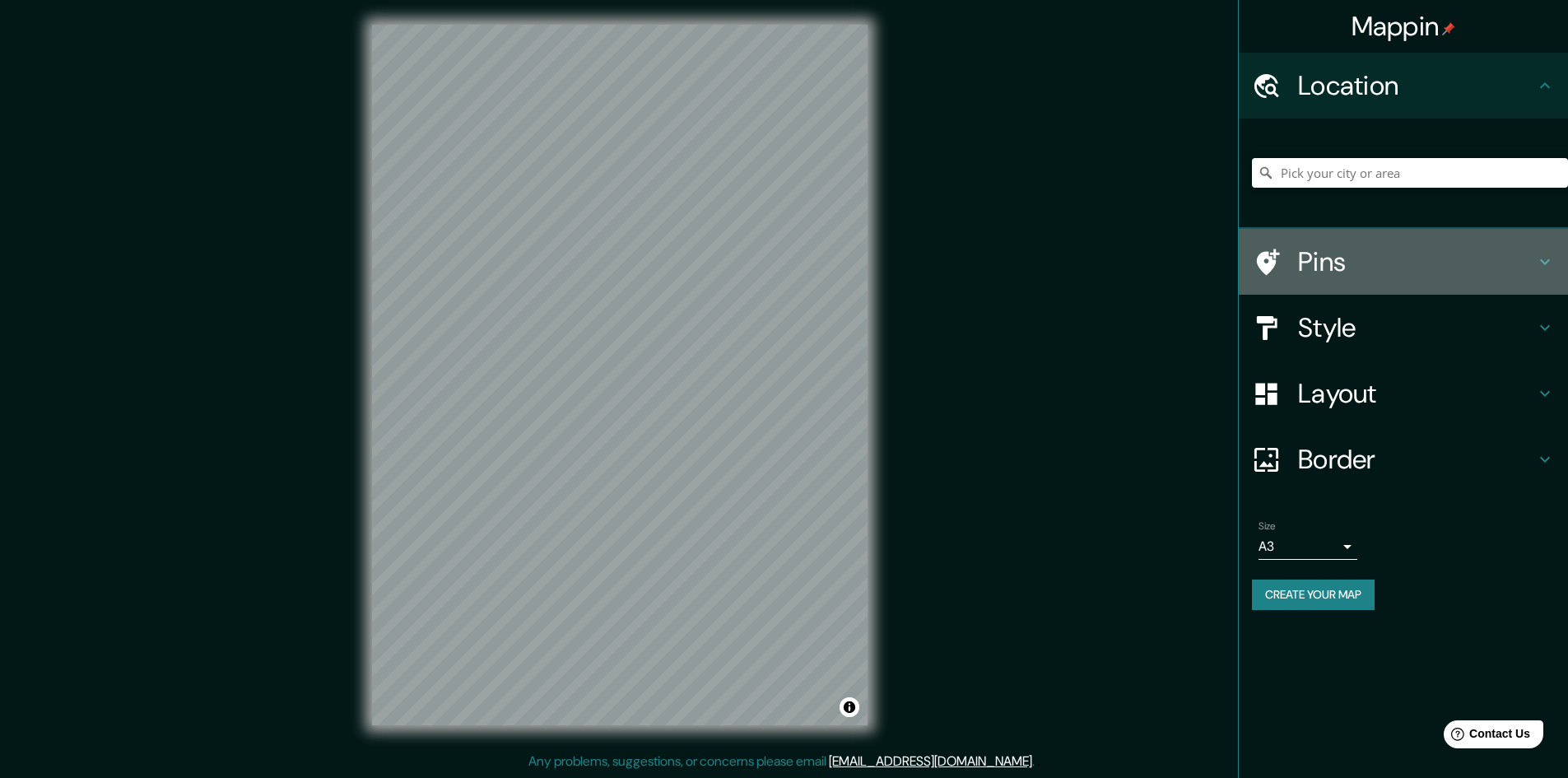
click at [1487, 262] on h4 "Pins" at bounding box center [1417, 262] width 237 height 33
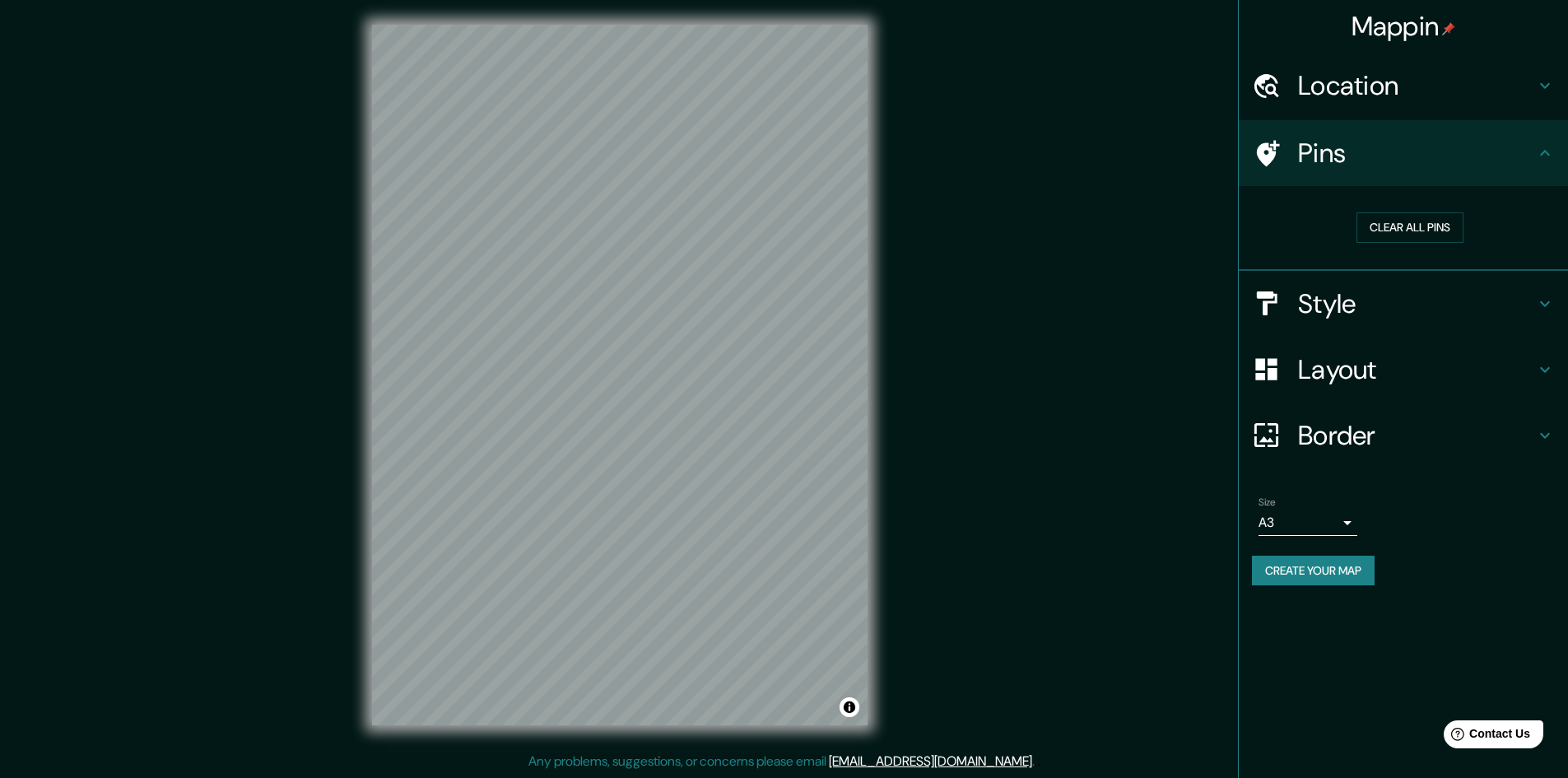
click at [1453, 301] on h4 "Style" at bounding box center [1417, 304] width 237 height 33
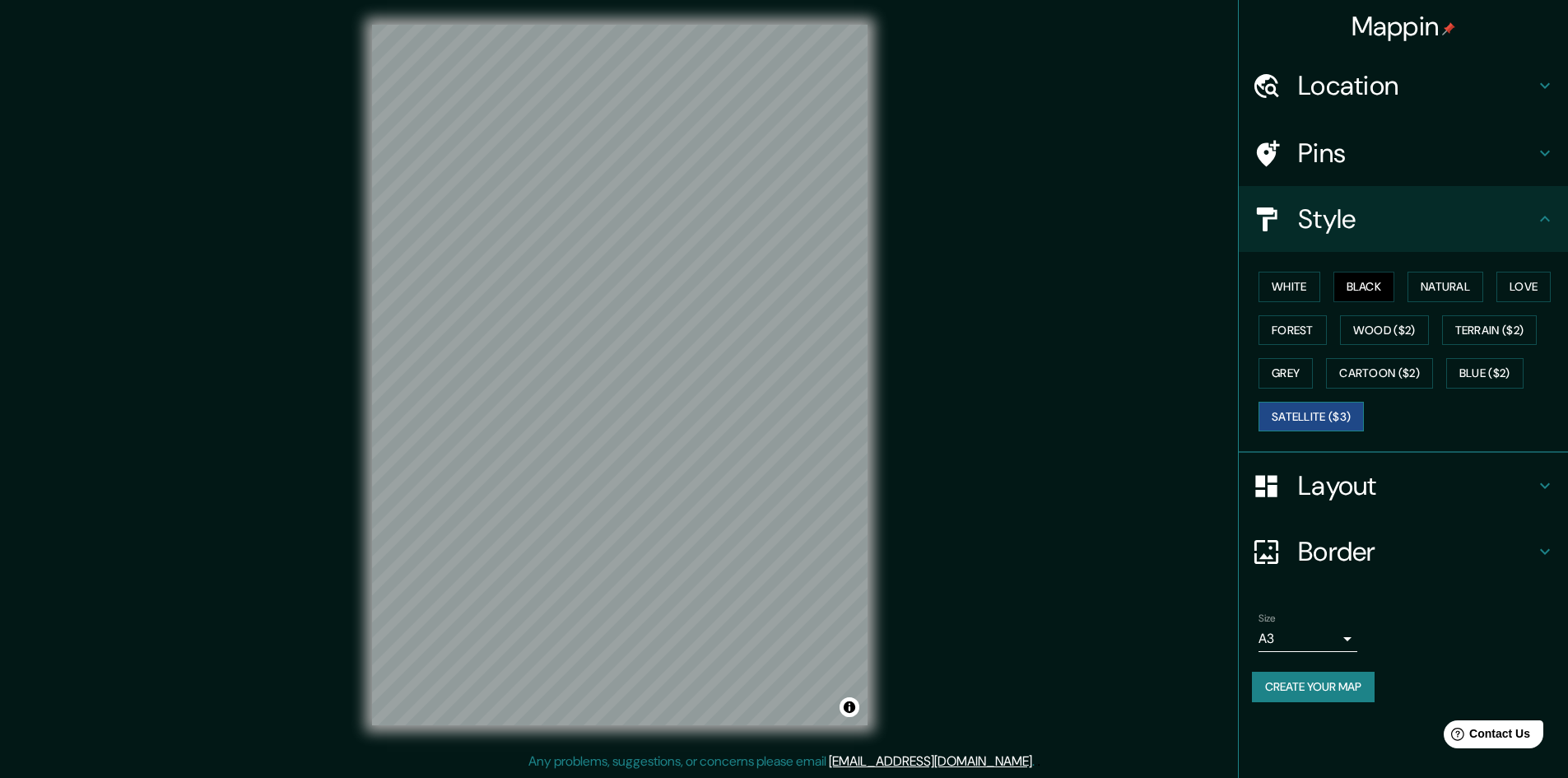
click at [1334, 414] on button "Satellite ($3)" at bounding box center [1312, 416] width 106 height 30
click at [1295, 377] on button "Grey" at bounding box center [1286, 373] width 54 height 30
click at [1393, 376] on button "Cartoon ($2)" at bounding box center [1380, 373] width 107 height 30
click at [1488, 366] on button "Blue ($2)" at bounding box center [1486, 373] width 77 height 30
click at [1486, 330] on button "Terrain ($2)" at bounding box center [1491, 330] width 96 height 30
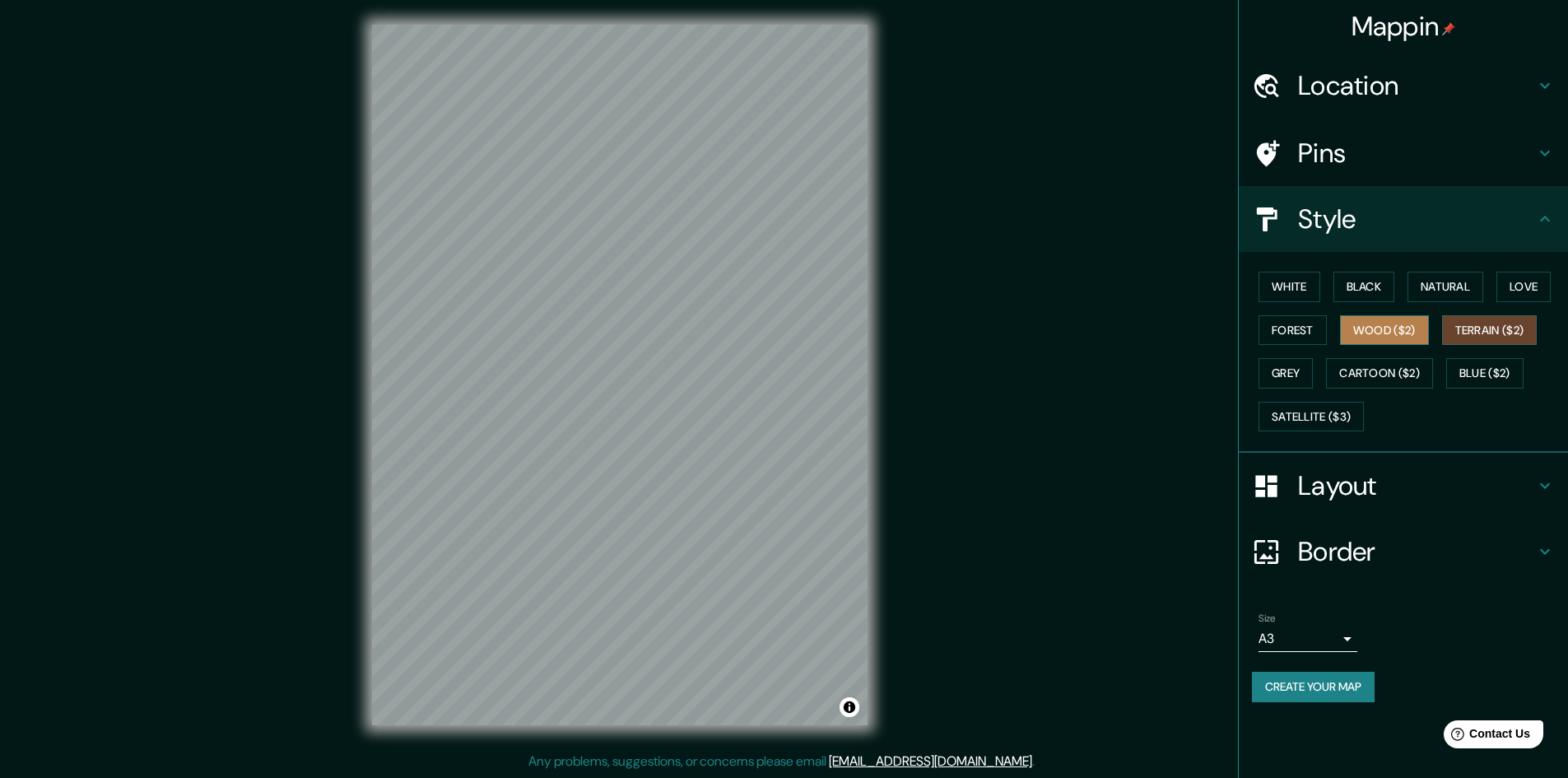
click at [1406, 326] on button "Wood ($2)" at bounding box center [1385, 330] width 89 height 30
click at [1462, 333] on button "Terrain ($2)" at bounding box center [1491, 330] width 96 height 30
click at [1373, 290] on button "Black" at bounding box center [1364, 287] width 62 height 30
click at [1475, 318] on button "Terrain ($2)" at bounding box center [1491, 330] width 96 height 30
click at [1375, 289] on button "Black" at bounding box center [1364, 287] width 62 height 30
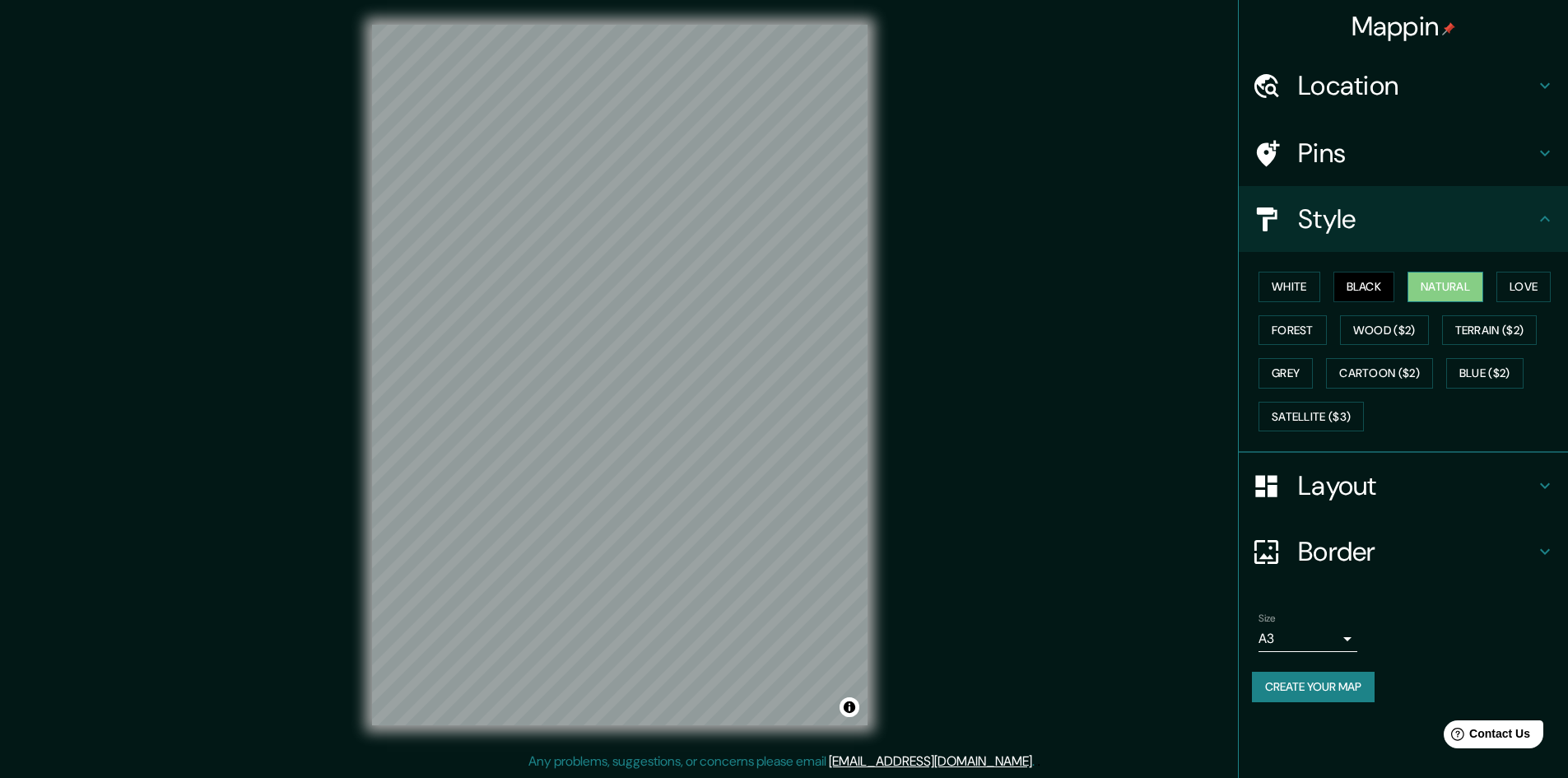
click at [1469, 284] on button "Natural" at bounding box center [1446, 287] width 76 height 30
click at [1354, 276] on button "Black" at bounding box center [1364, 287] width 62 height 30
click at [1429, 284] on button "Natural" at bounding box center [1446, 287] width 76 height 30
click at [1369, 286] on button "Black" at bounding box center [1364, 287] width 62 height 30
click at [1531, 288] on button "Love" at bounding box center [1524, 287] width 54 height 30
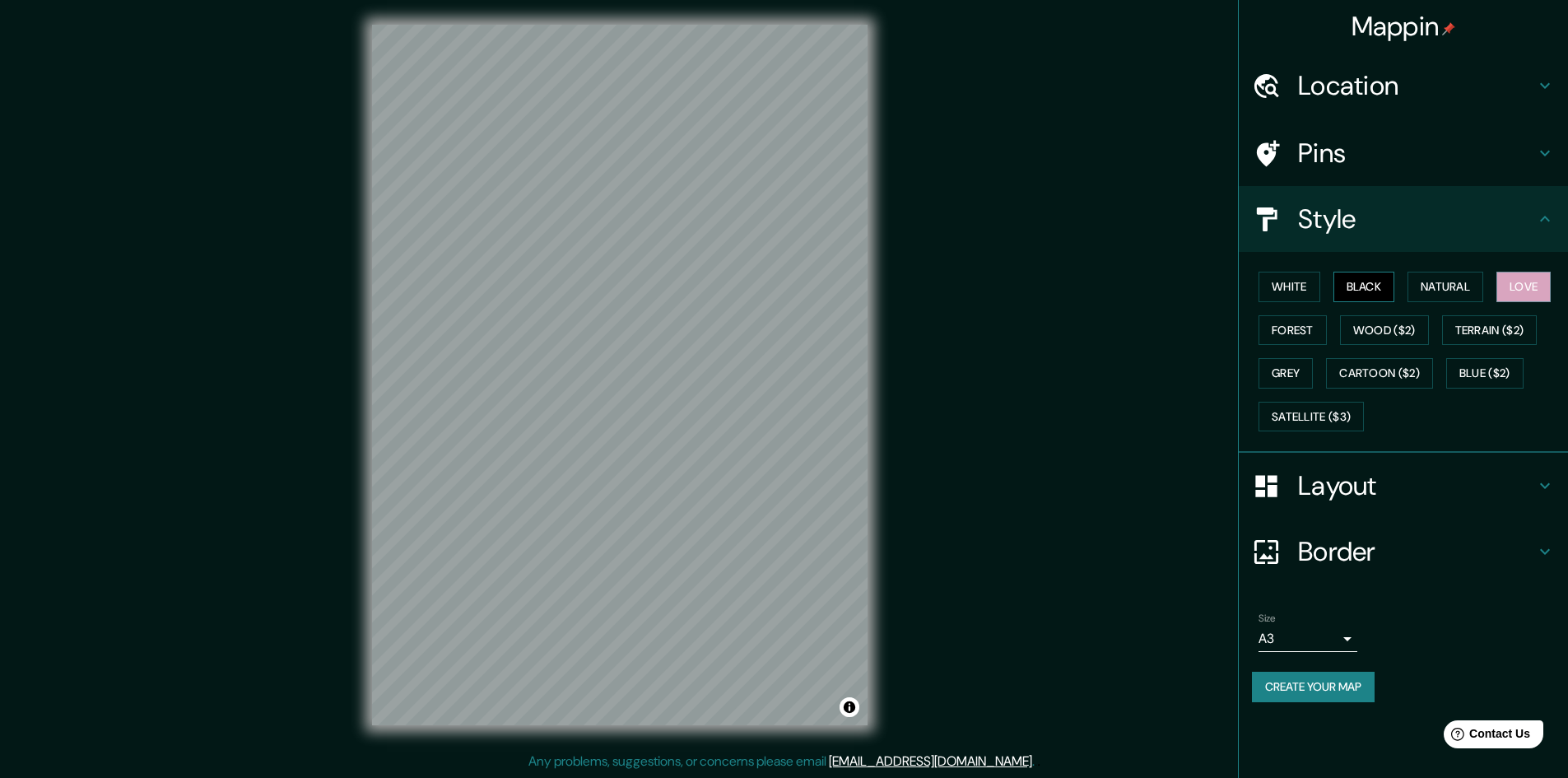
click at [1362, 291] on button "Black" at bounding box center [1364, 287] width 62 height 30
click at [1345, 683] on button "Create your map" at bounding box center [1313, 687] width 123 height 30
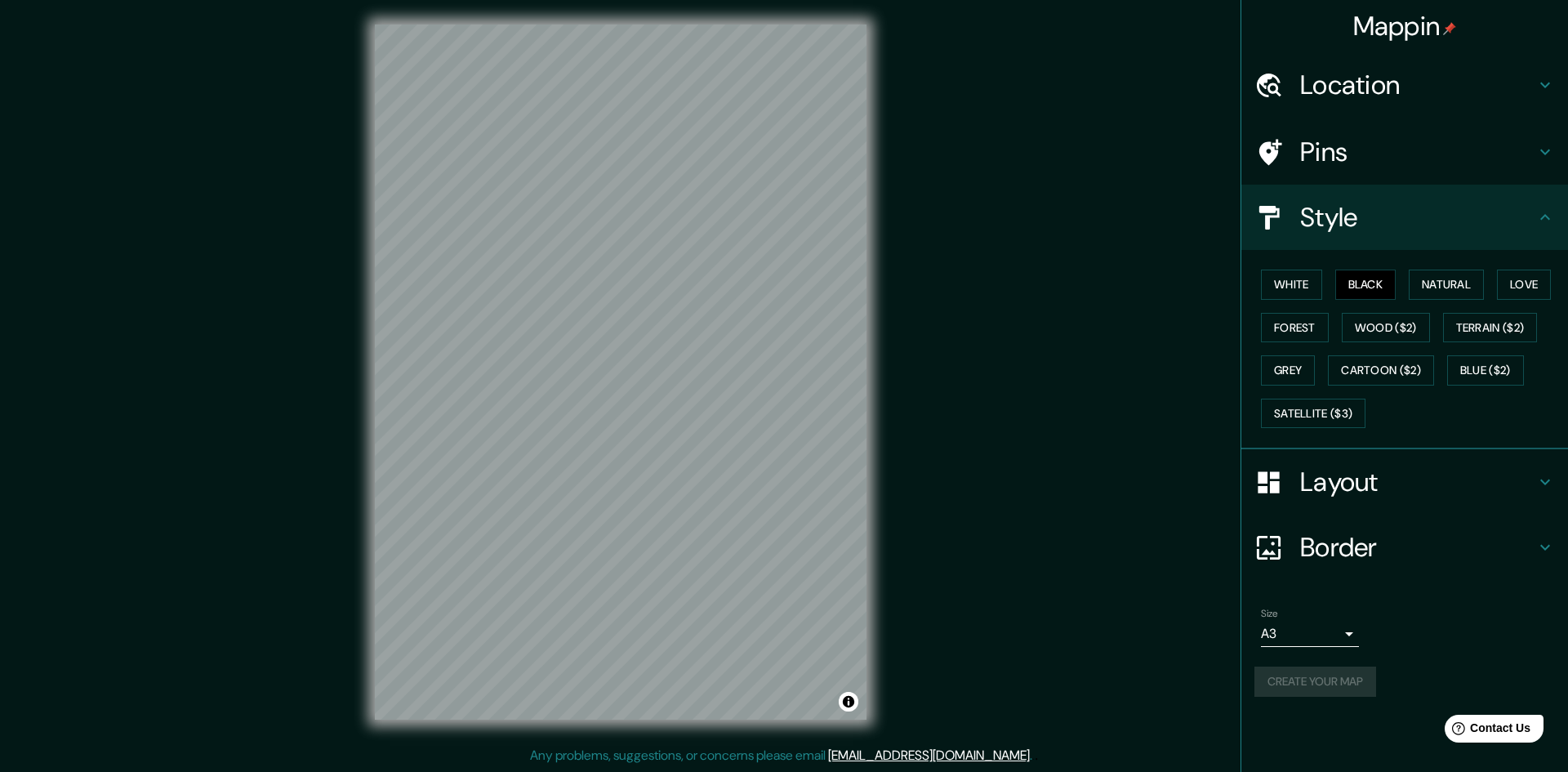
click at [1323, 635] on body "Mappin Location [GEOGRAPHIC_DATA][PERSON_NAME], [GEOGRAPHIC_DATA], [GEOGRAPHIC_…" at bounding box center [784, 384] width 1568 height 772
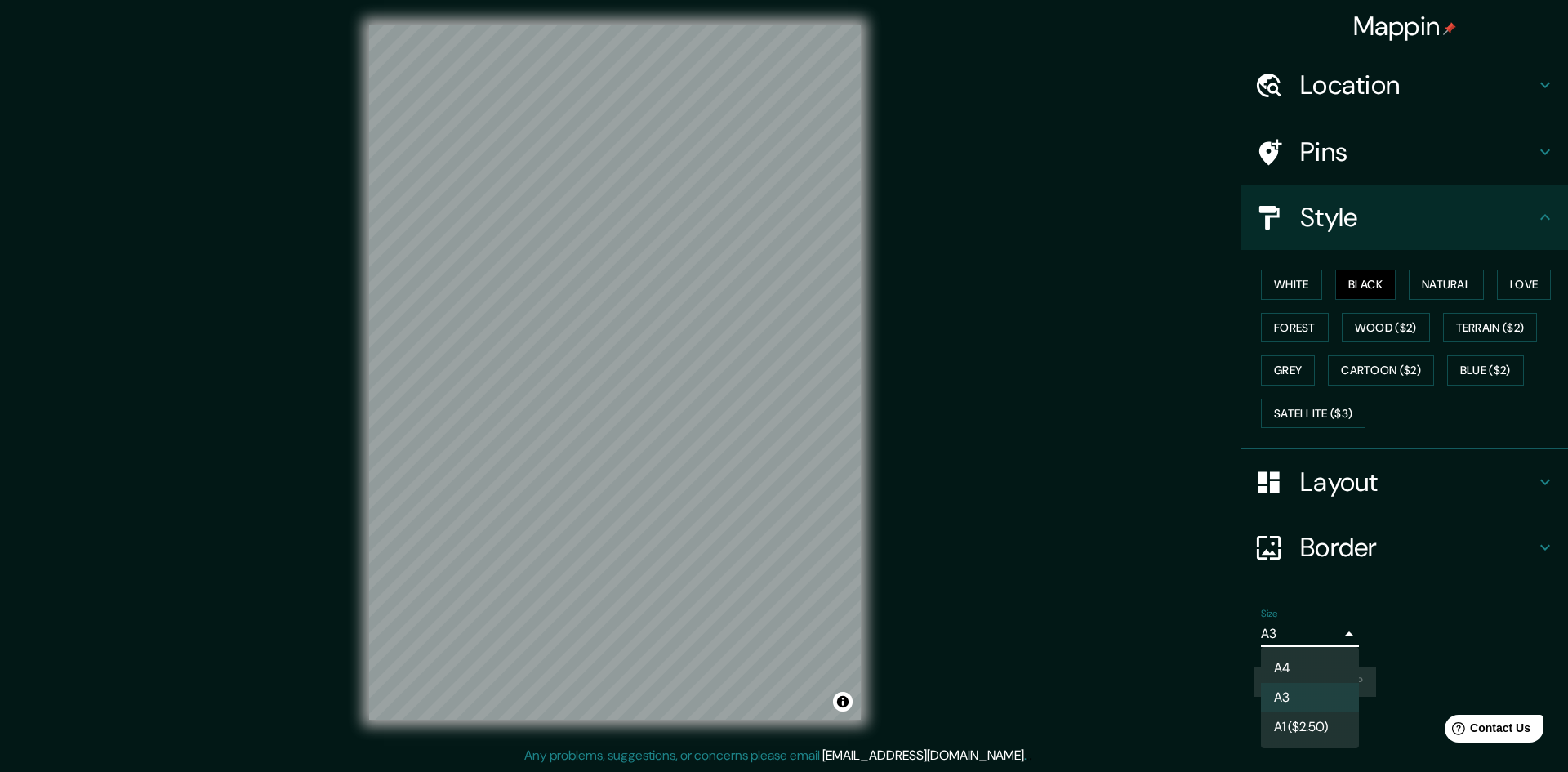
click at [1304, 669] on li "A4" at bounding box center [1310, 668] width 98 height 29
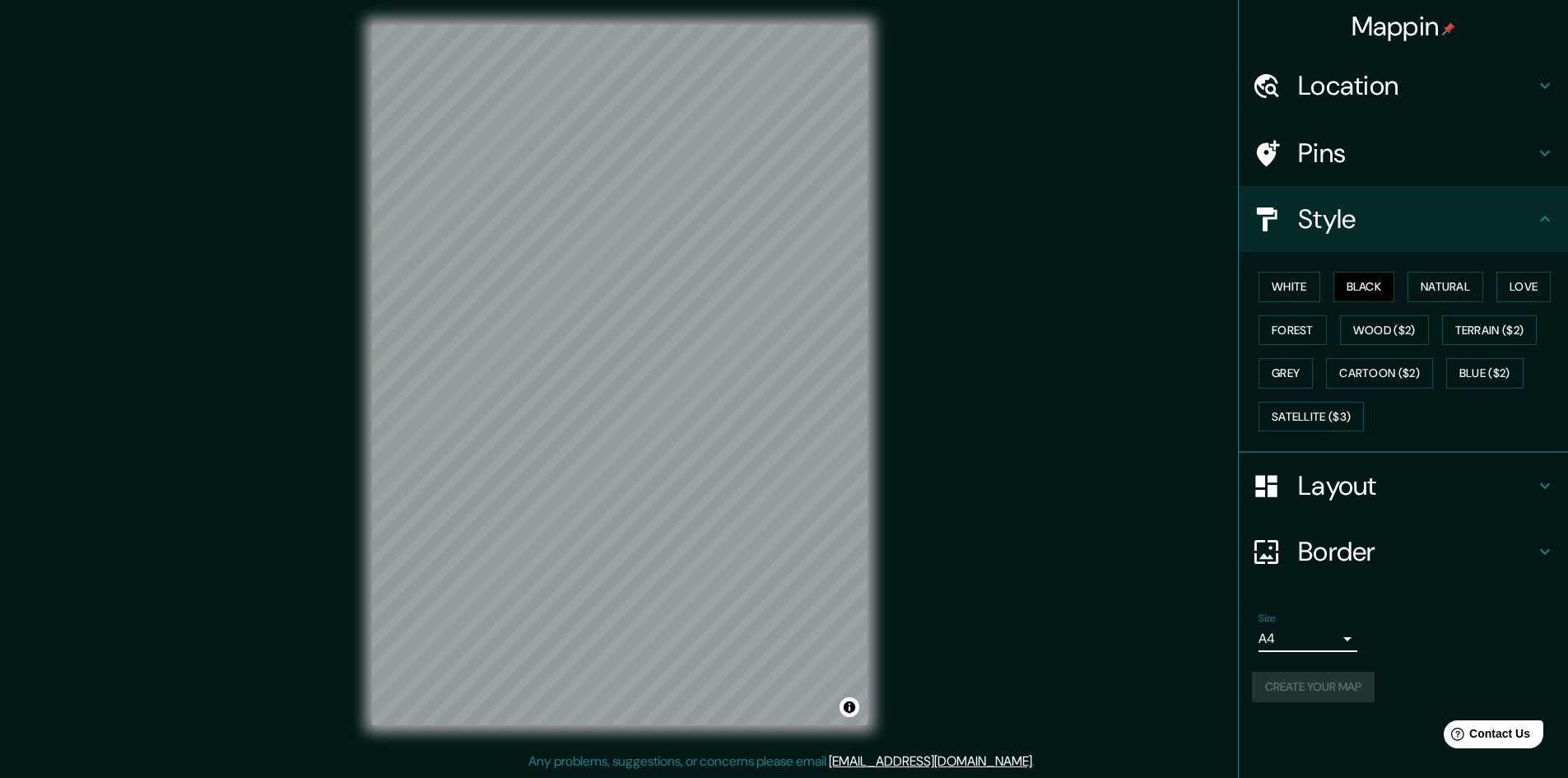
click at [1340, 635] on body "Mappin Location [GEOGRAPHIC_DATA][PERSON_NAME], [GEOGRAPHIC_DATA], [GEOGRAPHIC_…" at bounding box center [784, 387] width 1568 height 778
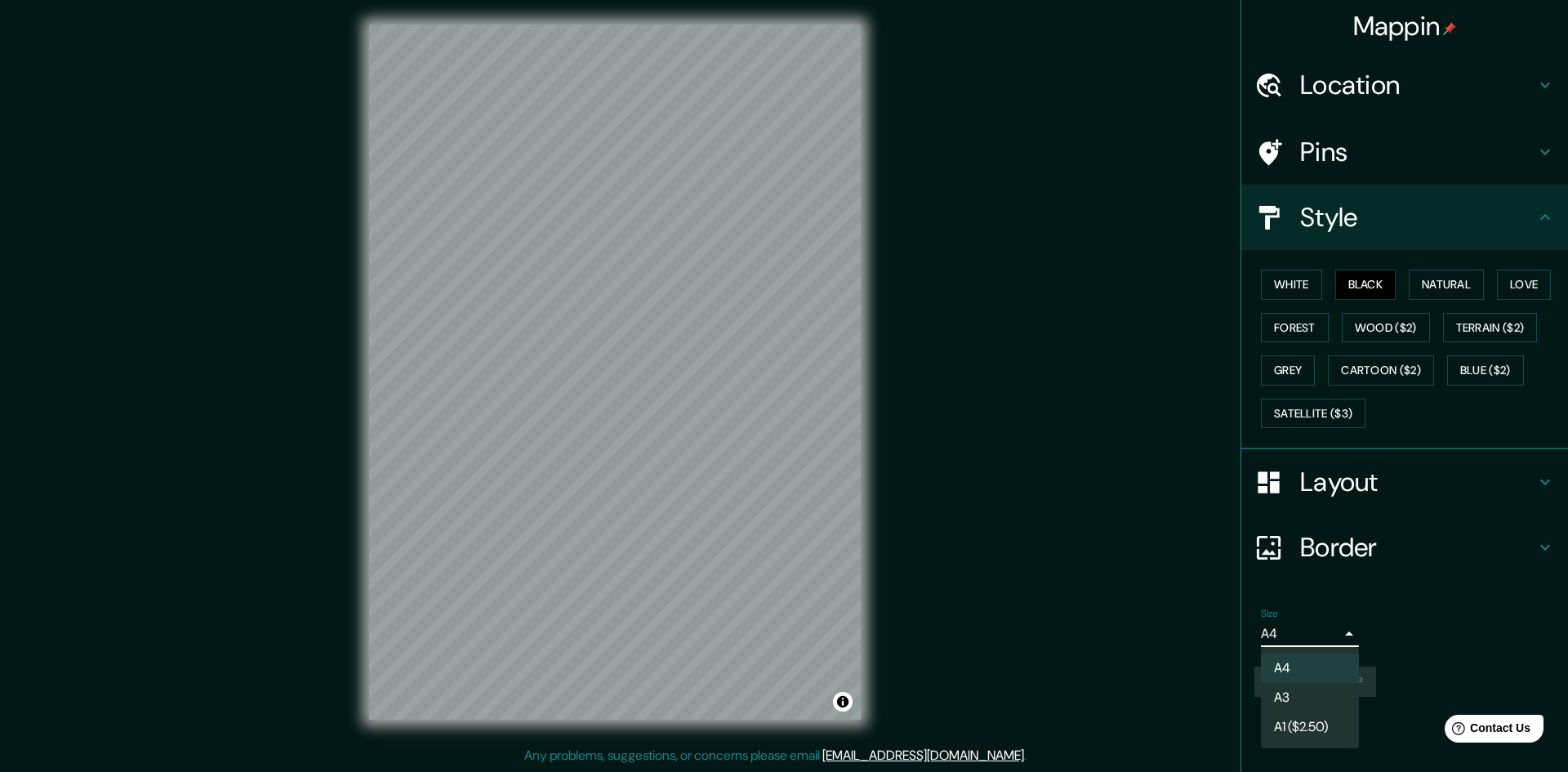
click at [1301, 691] on li "A3" at bounding box center [1310, 698] width 98 height 29
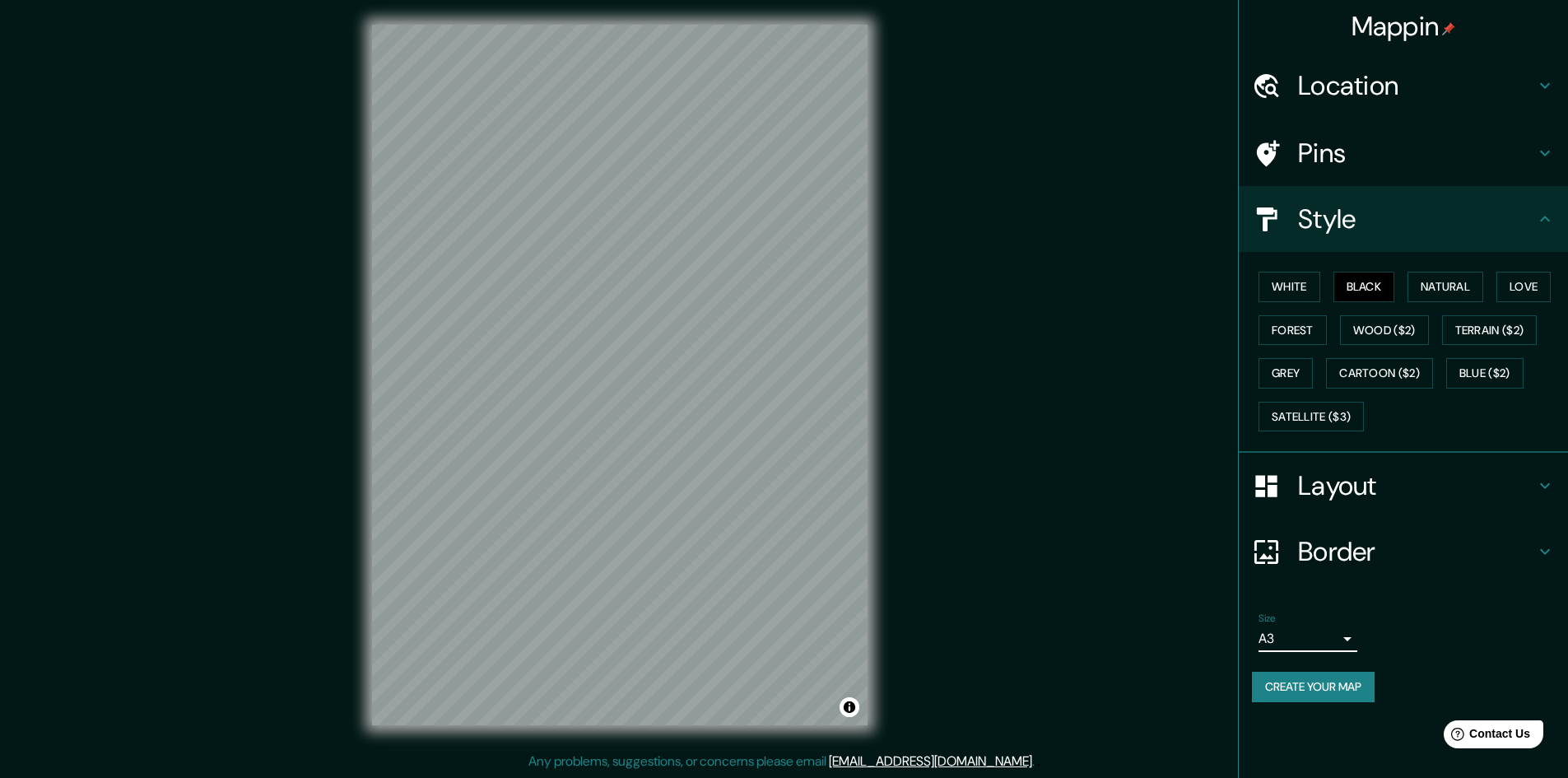
click at [1332, 684] on button "Create your map" at bounding box center [1313, 687] width 123 height 30
click at [1327, 639] on body "Mappin Location [GEOGRAPHIC_DATA][PERSON_NAME], [GEOGRAPHIC_DATA], [GEOGRAPHIC_…" at bounding box center [784, 387] width 1568 height 778
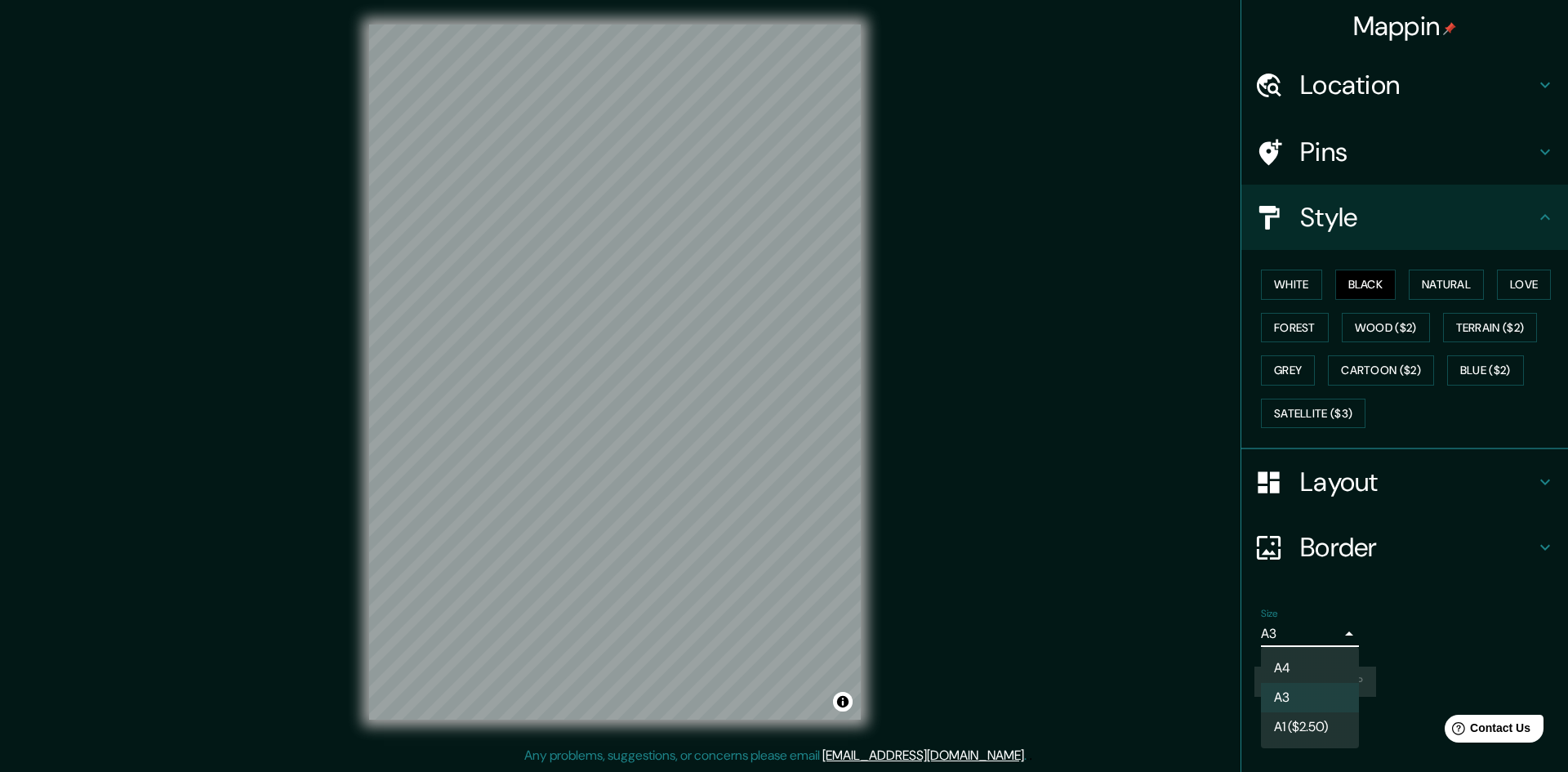
click at [1317, 634] on div at bounding box center [784, 386] width 1568 height 772
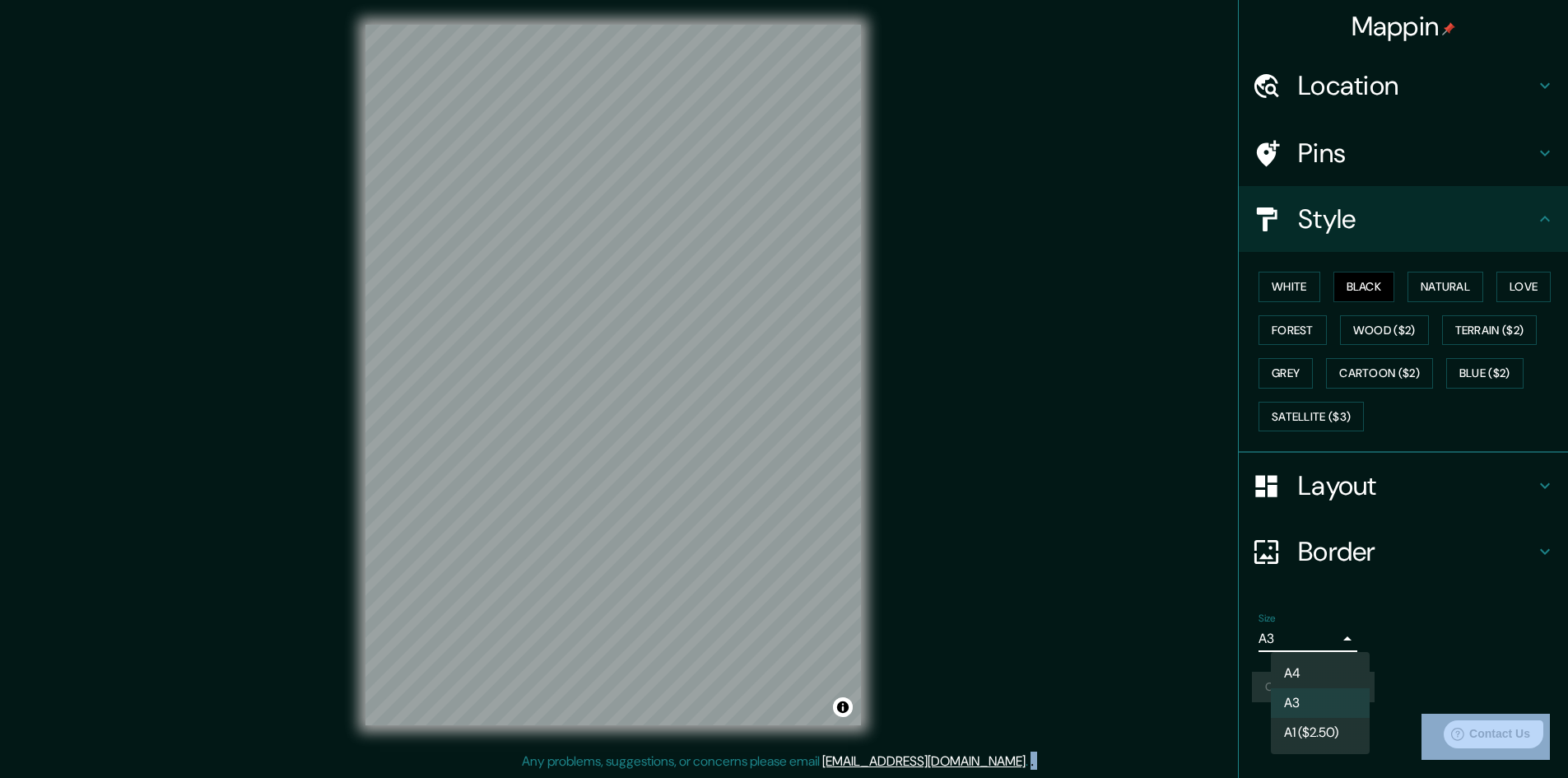
click at [1327, 639] on div at bounding box center [784, 389] width 1568 height 778
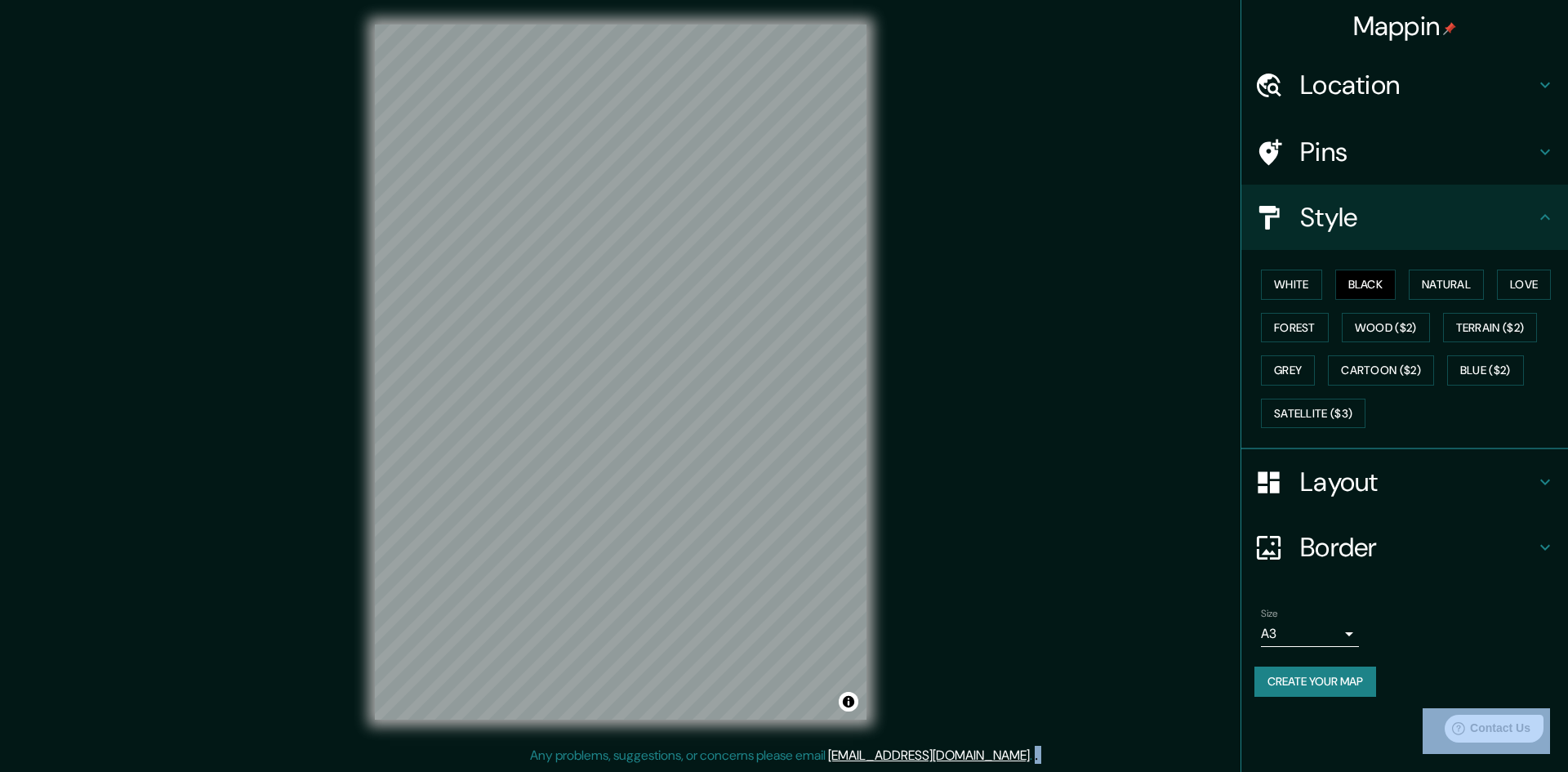
click at [1317, 634] on body "Mappin Location [GEOGRAPHIC_DATA][PERSON_NAME], [GEOGRAPHIC_DATA], [GEOGRAPHIC_…" at bounding box center [784, 384] width 1568 height 772
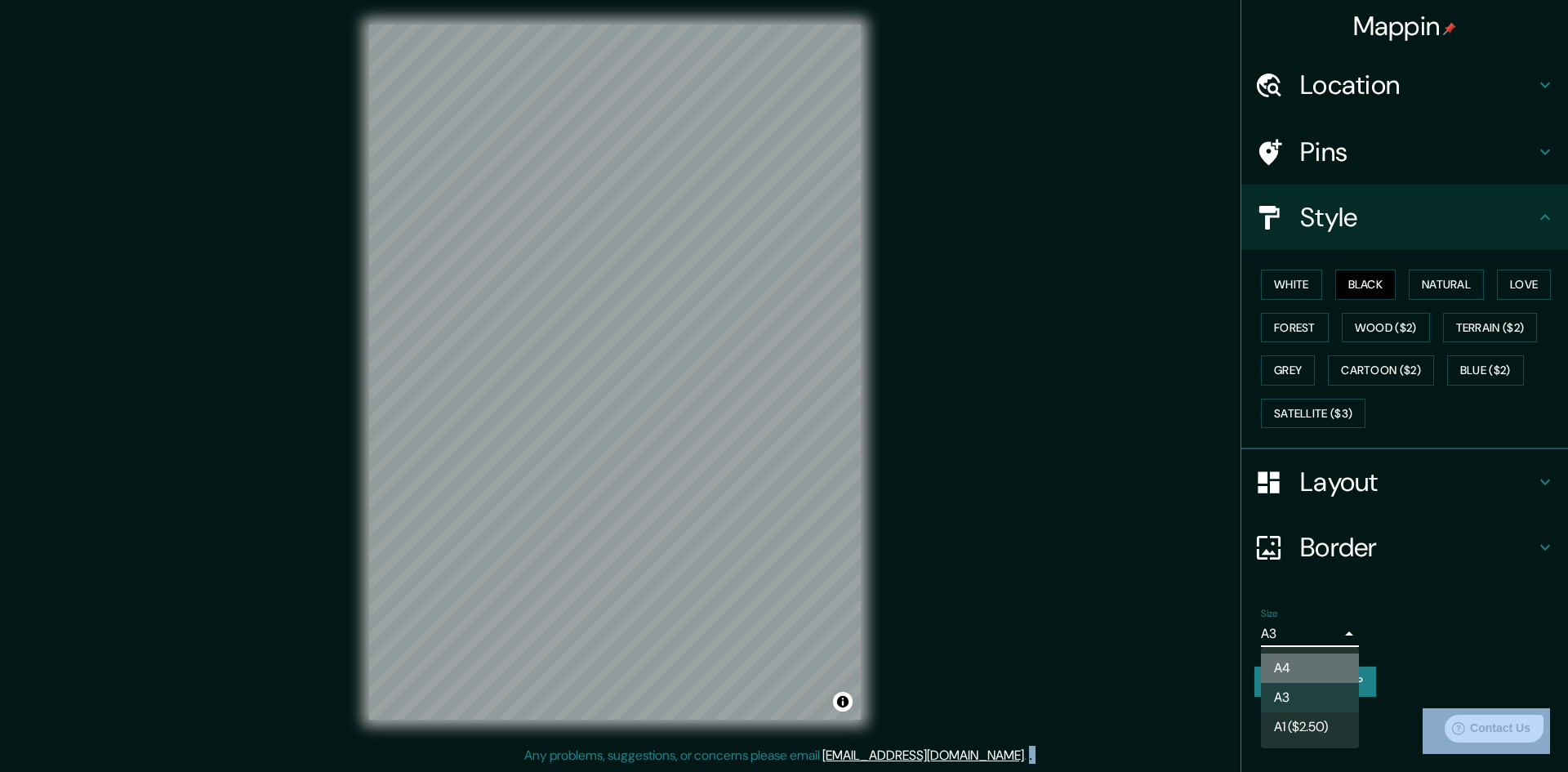
click at [1315, 662] on li "A4" at bounding box center [1310, 668] width 98 height 29
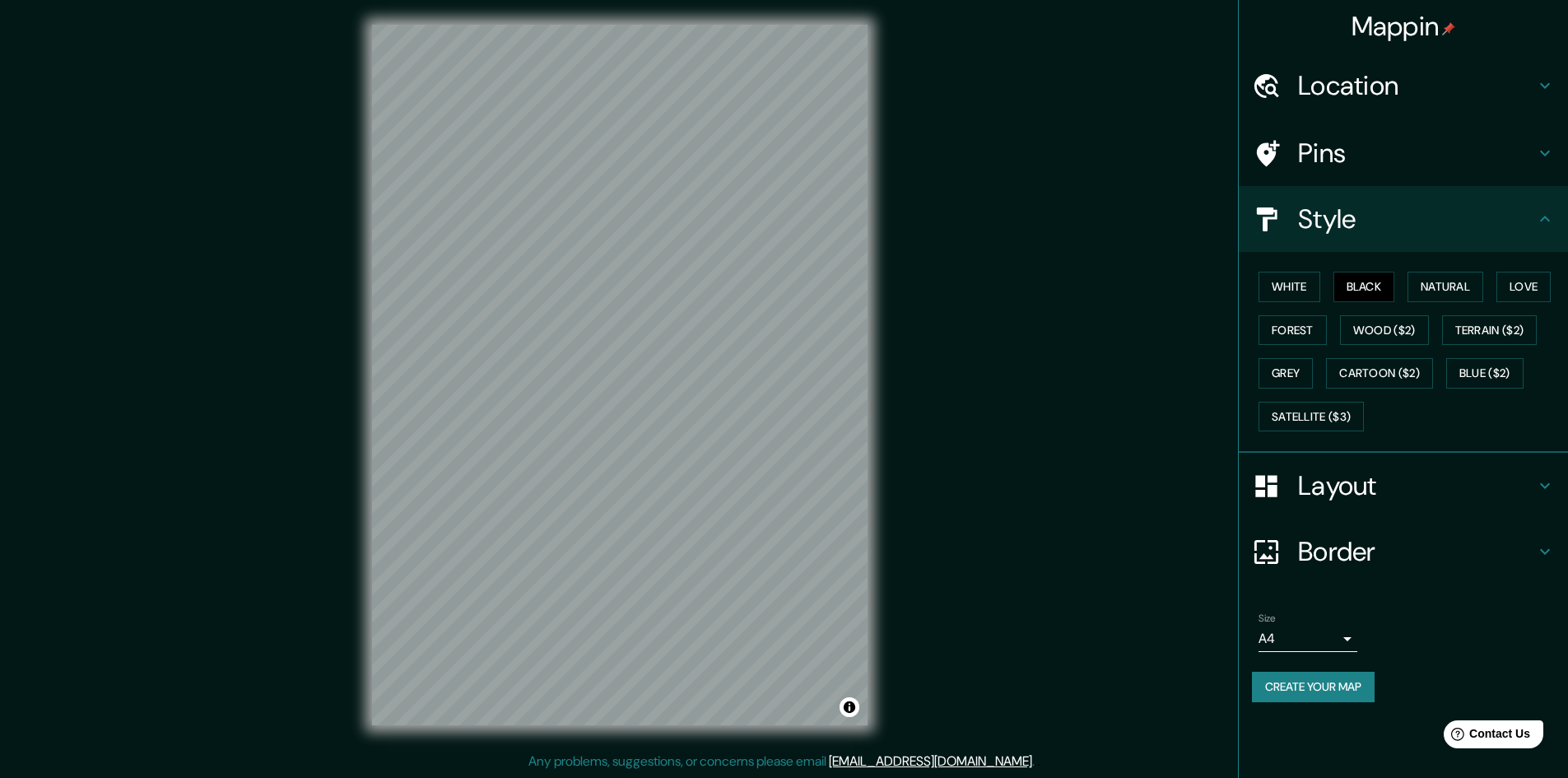
click at [1434, 658] on div "Size A4 single" at bounding box center [1404, 632] width 303 height 53
click at [1319, 689] on button "Create your map" at bounding box center [1313, 687] width 123 height 30
drag, startPoint x: 1516, startPoint y: 643, endPoint x: 1501, endPoint y: 678, distance: 38.1
click at [1516, 644] on div "Size A4 single" at bounding box center [1404, 632] width 303 height 53
click at [1387, 557] on h4 "Border" at bounding box center [1417, 551] width 237 height 33
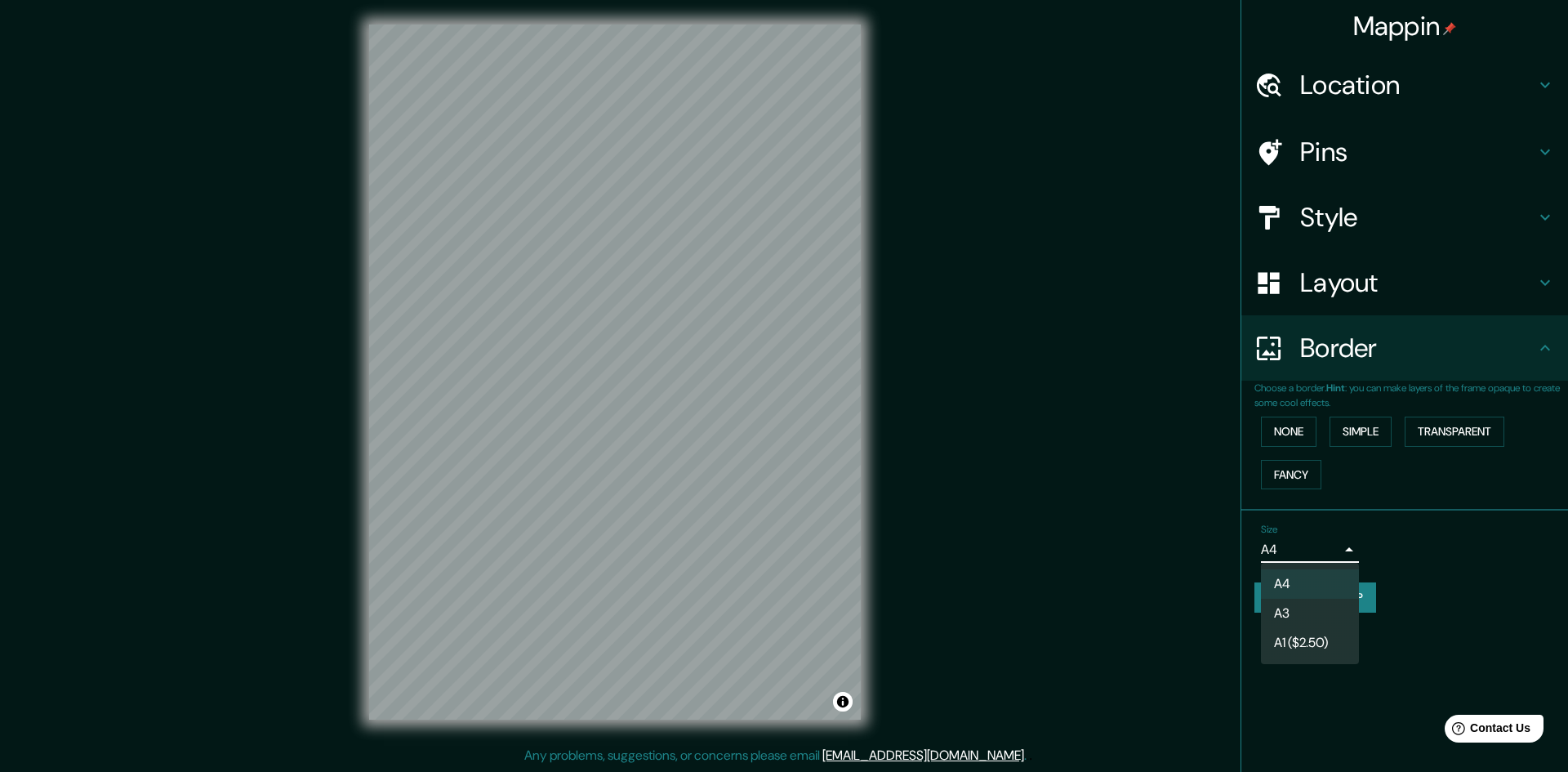
click at [1332, 559] on body "Mappin Location [GEOGRAPHIC_DATA][PERSON_NAME], [GEOGRAPHIC_DATA], [GEOGRAPHIC_…" at bounding box center [784, 384] width 1568 height 772
click at [1302, 586] on li "A4" at bounding box center [1310, 584] width 98 height 29
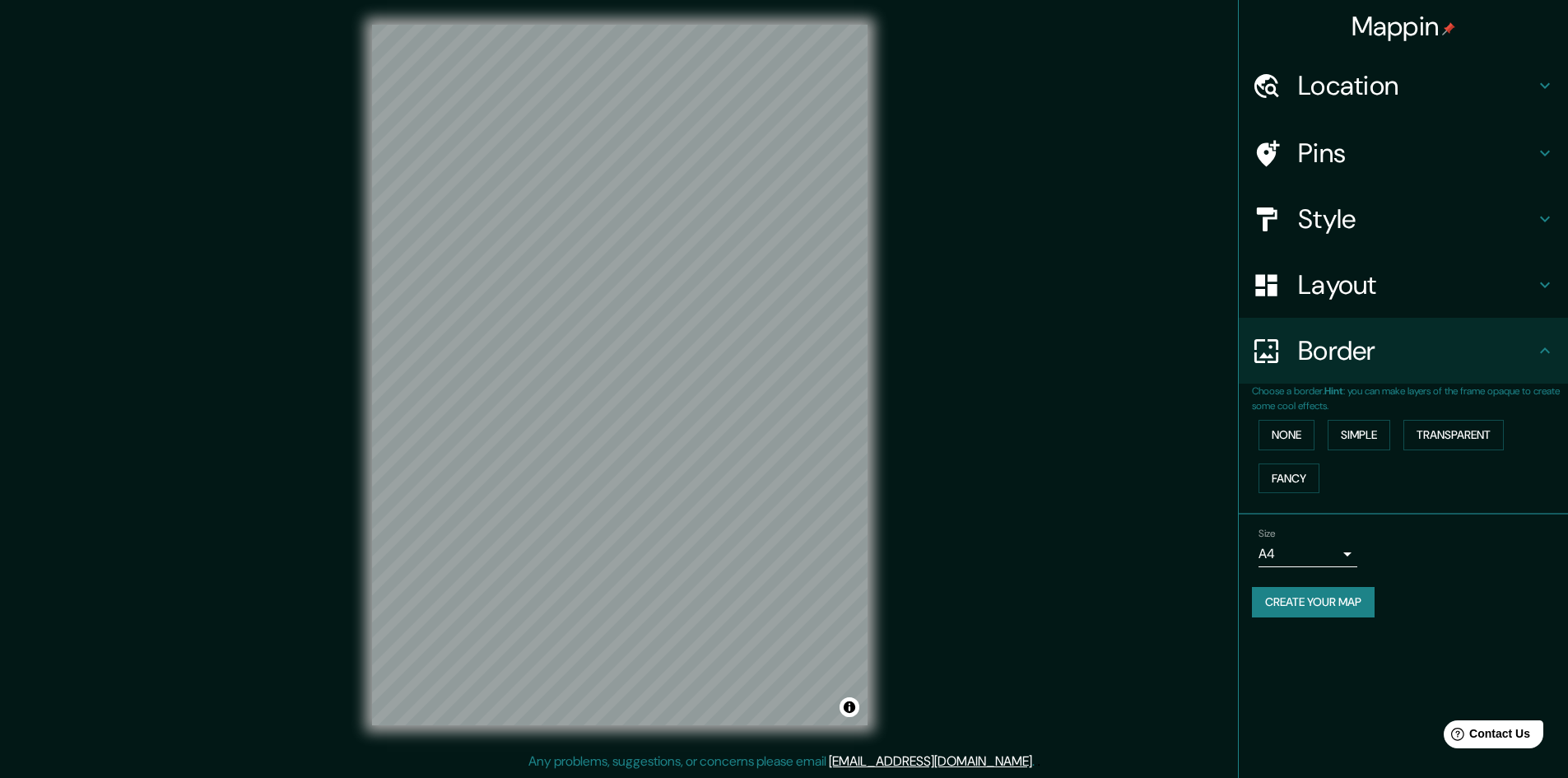
click at [1449, 596] on div "Create your map" at bounding box center [1404, 602] width 303 height 30
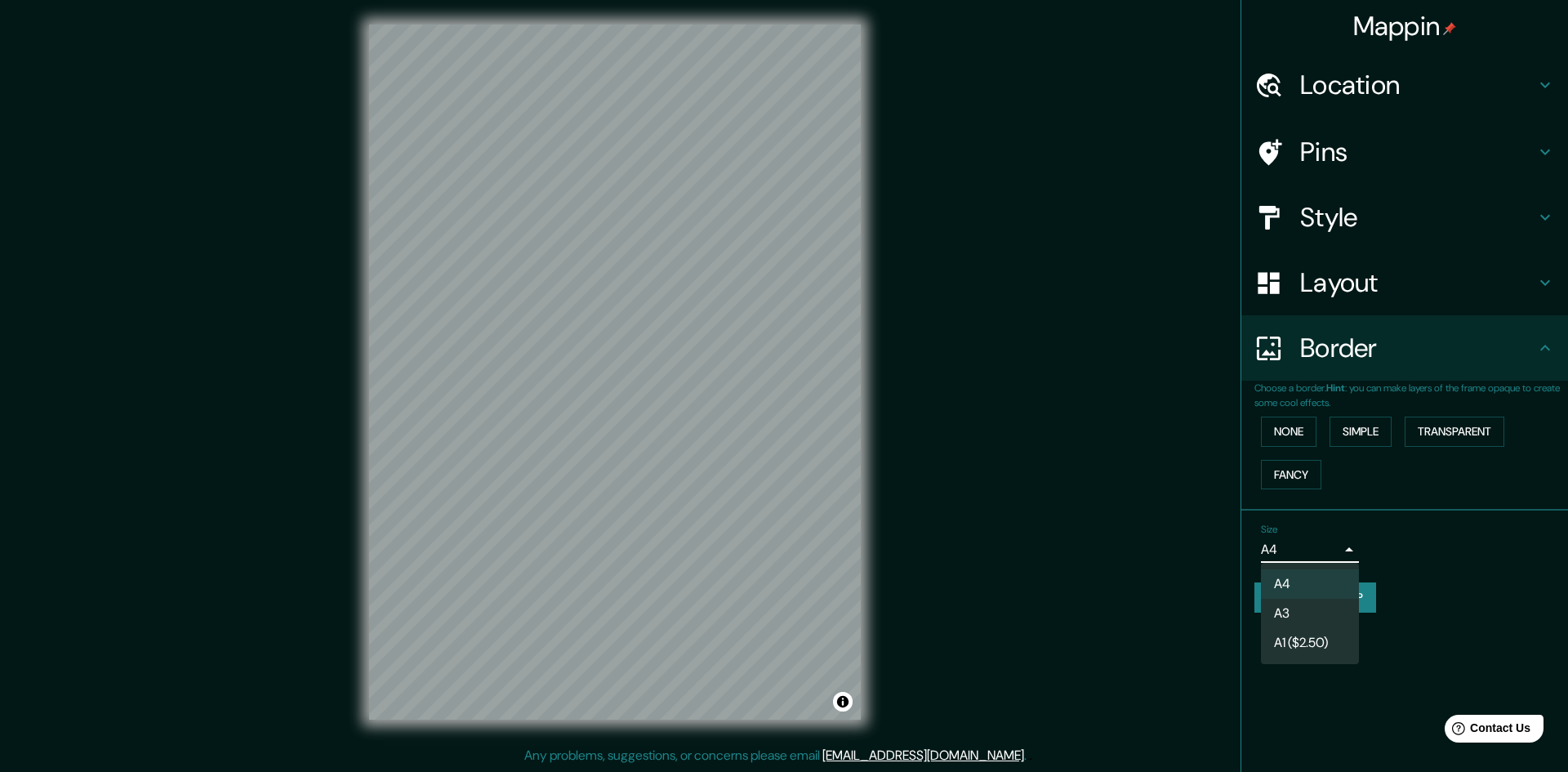
click at [1278, 550] on body "Mappin Location [GEOGRAPHIC_DATA][PERSON_NAME], [GEOGRAPHIC_DATA], [GEOGRAPHIC_…" at bounding box center [784, 384] width 1568 height 772
click at [1311, 607] on li "A3" at bounding box center [1310, 613] width 98 height 29
type input "a4"
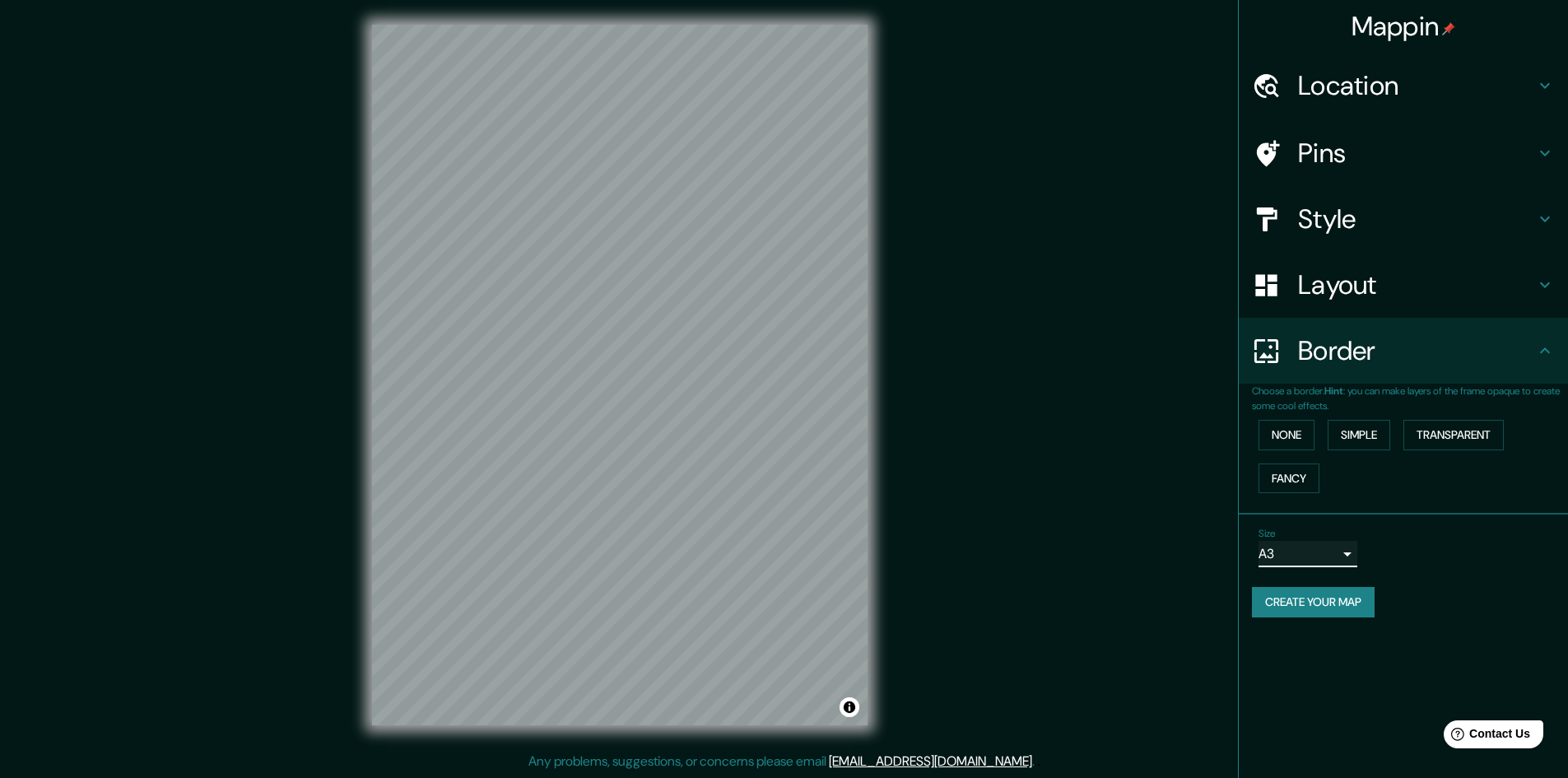
scroll to position [0, 0]
click at [1363, 63] on div "Location" at bounding box center [1403, 86] width 329 height 66
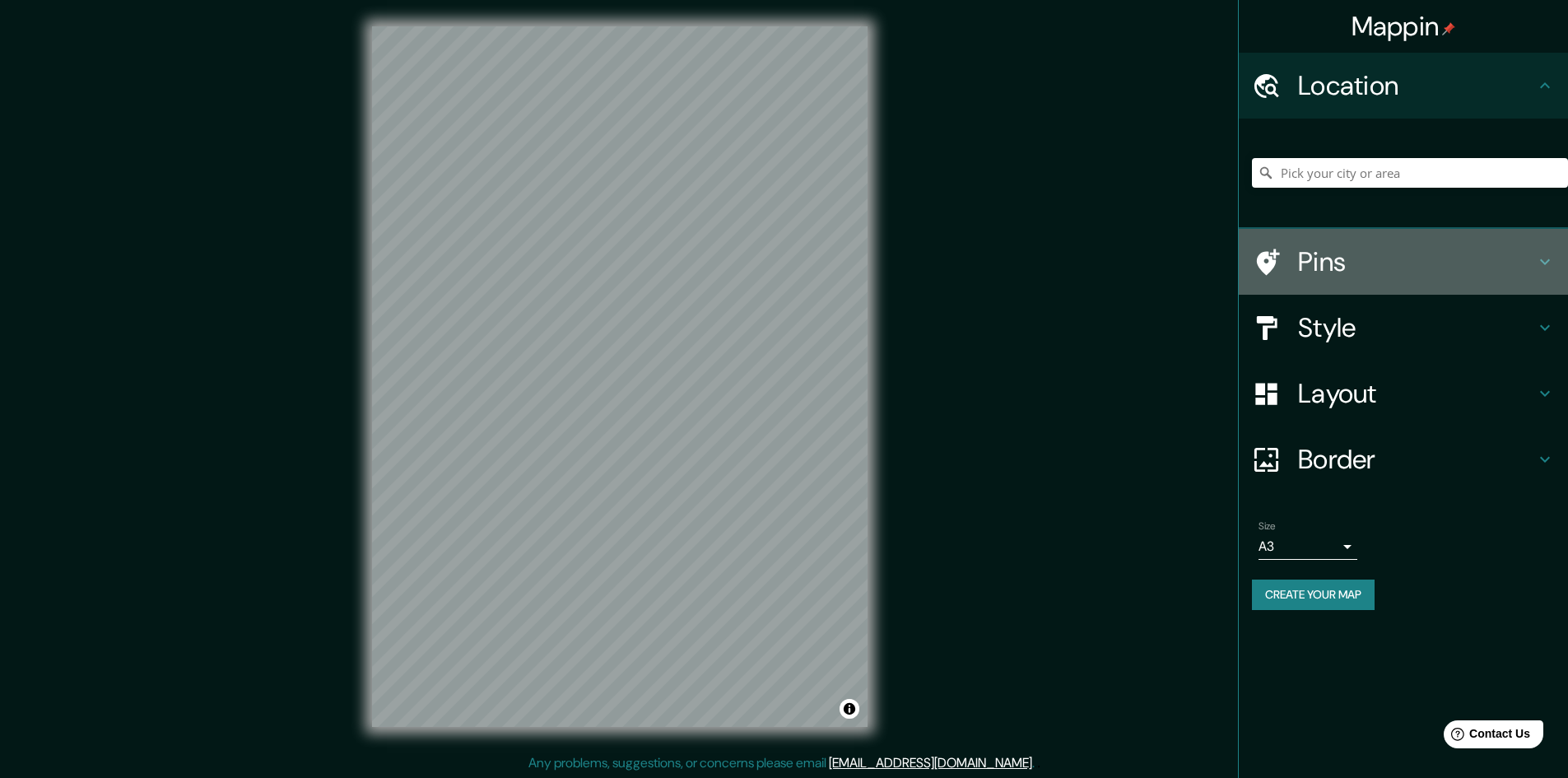
click at [1354, 274] on h4 "Pins" at bounding box center [1417, 262] width 237 height 33
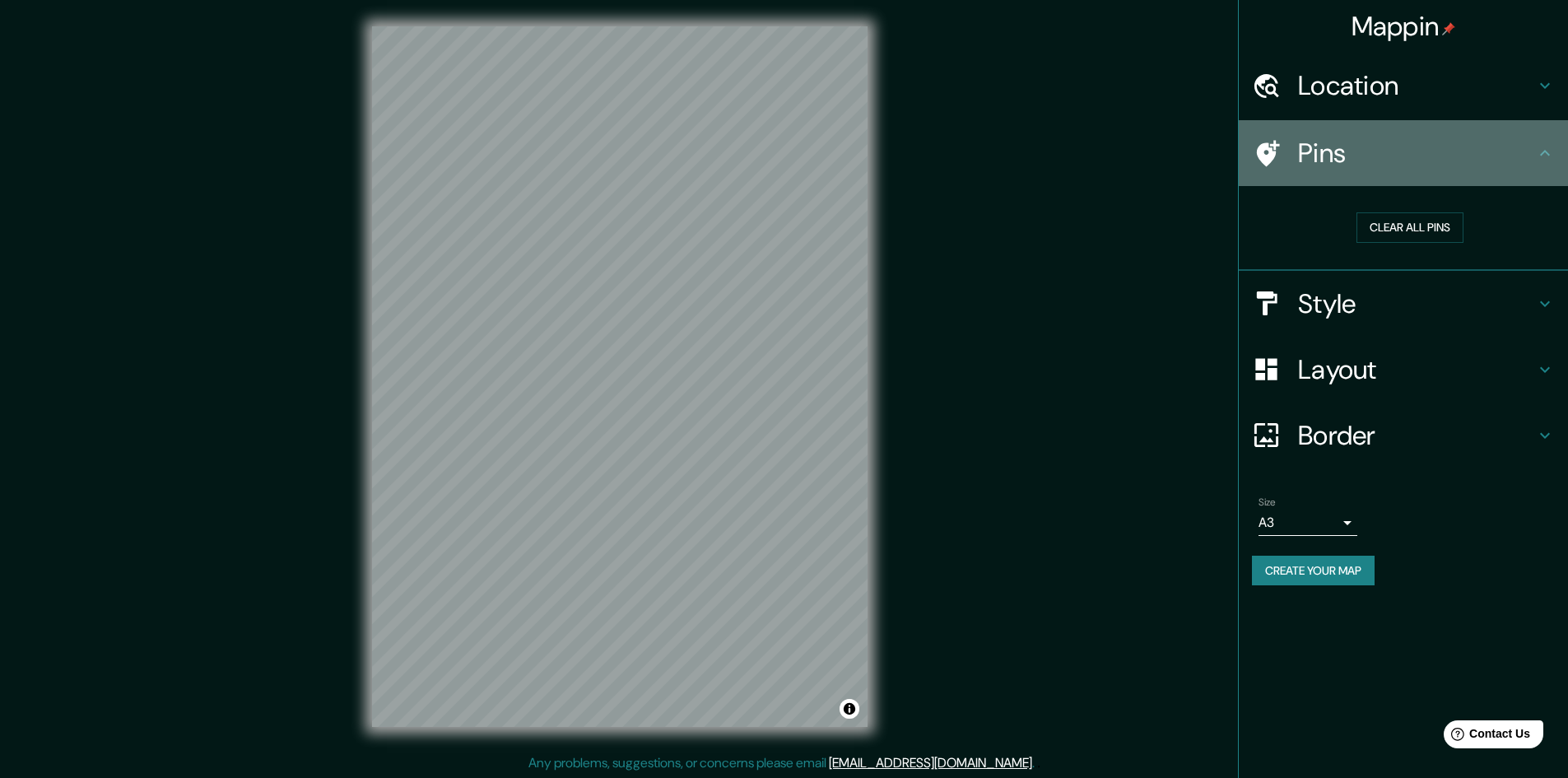
click at [1356, 148] on h4 "Pins" at bounding box center [1417, 153] width 237 height 33
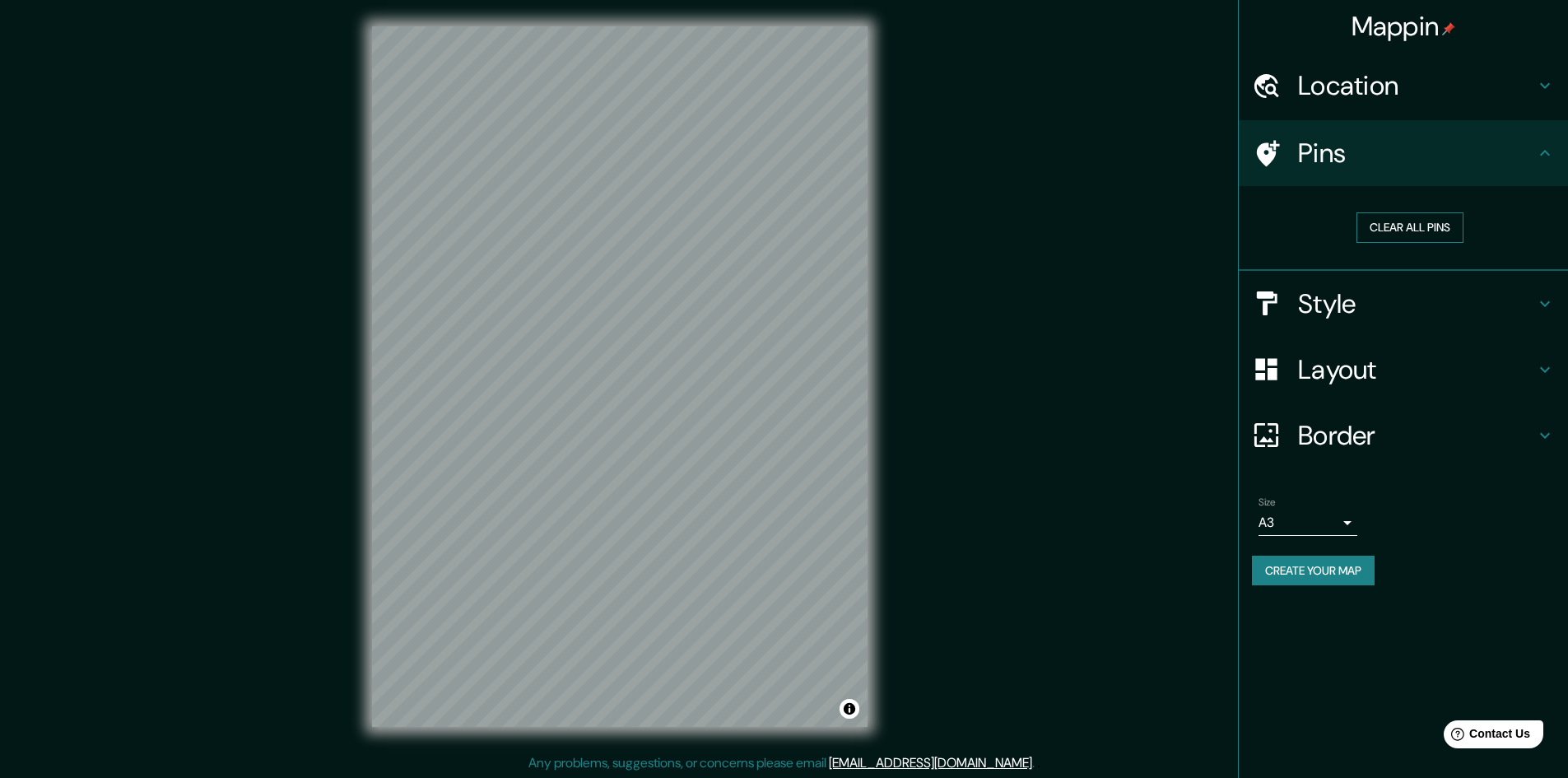
click at [1380, 228] on button "Clear all pins" at bounding box center [1411, 227] width 107 height 30
click at [1397, 302] on h4 "Style" at bounding box center [1417, 304] width 237 height 33
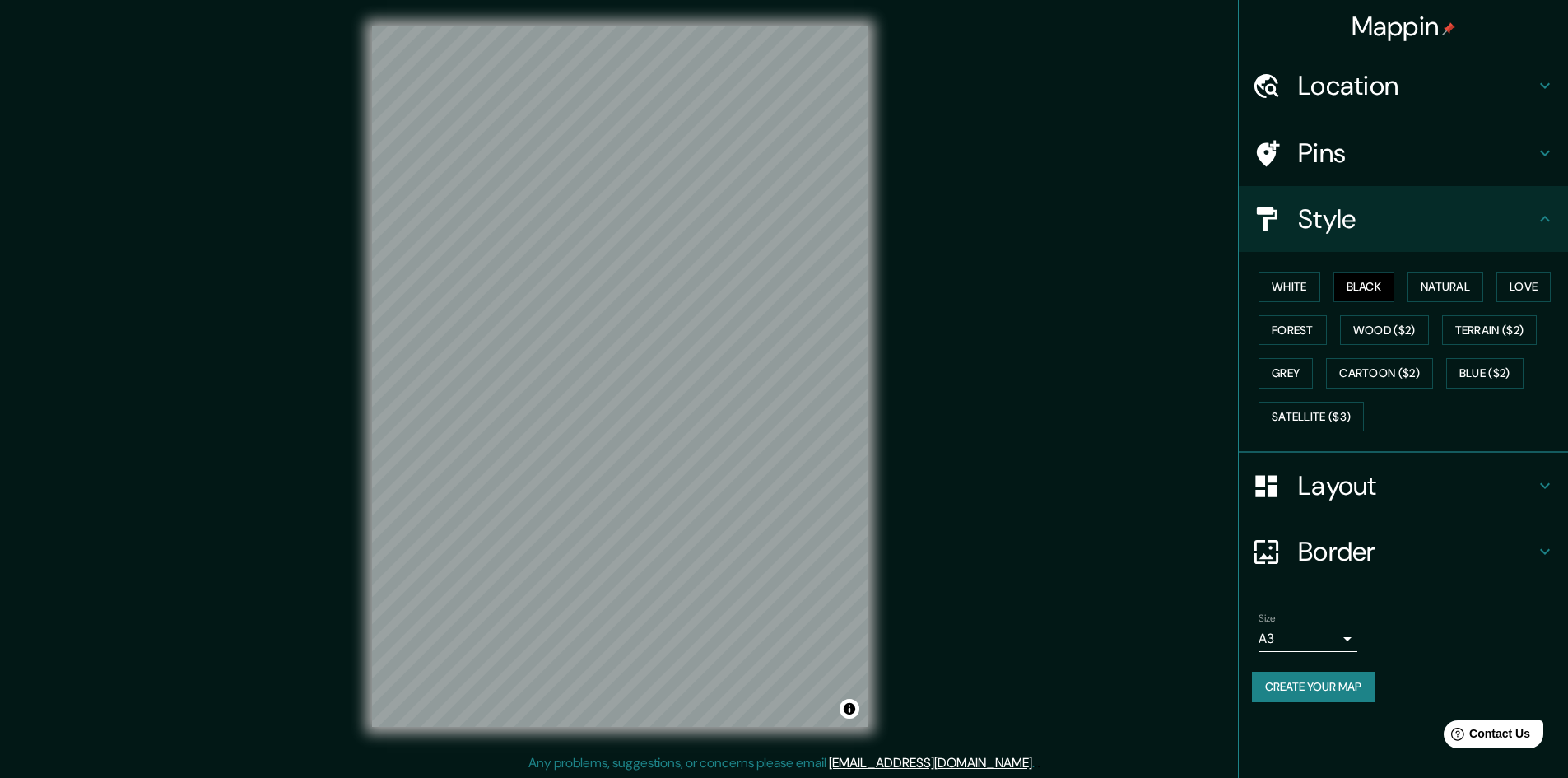
click at [1455, 496] on h4 "Layout" at bounding box center [1417, 485] width 237 height 33
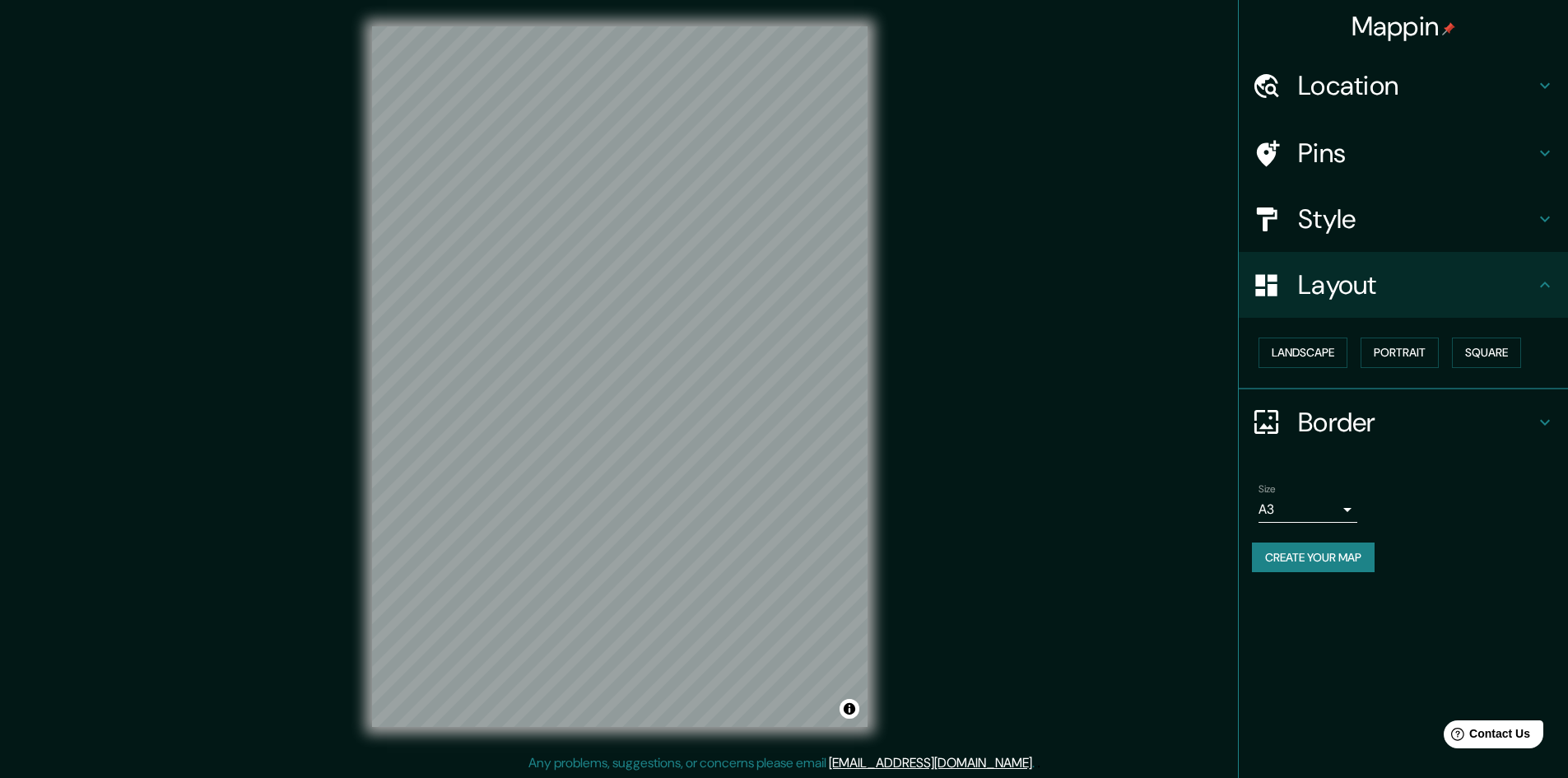
click at [1462, 428] on h4 "Border" at bounding box center [1417, 422] width 237 height 33
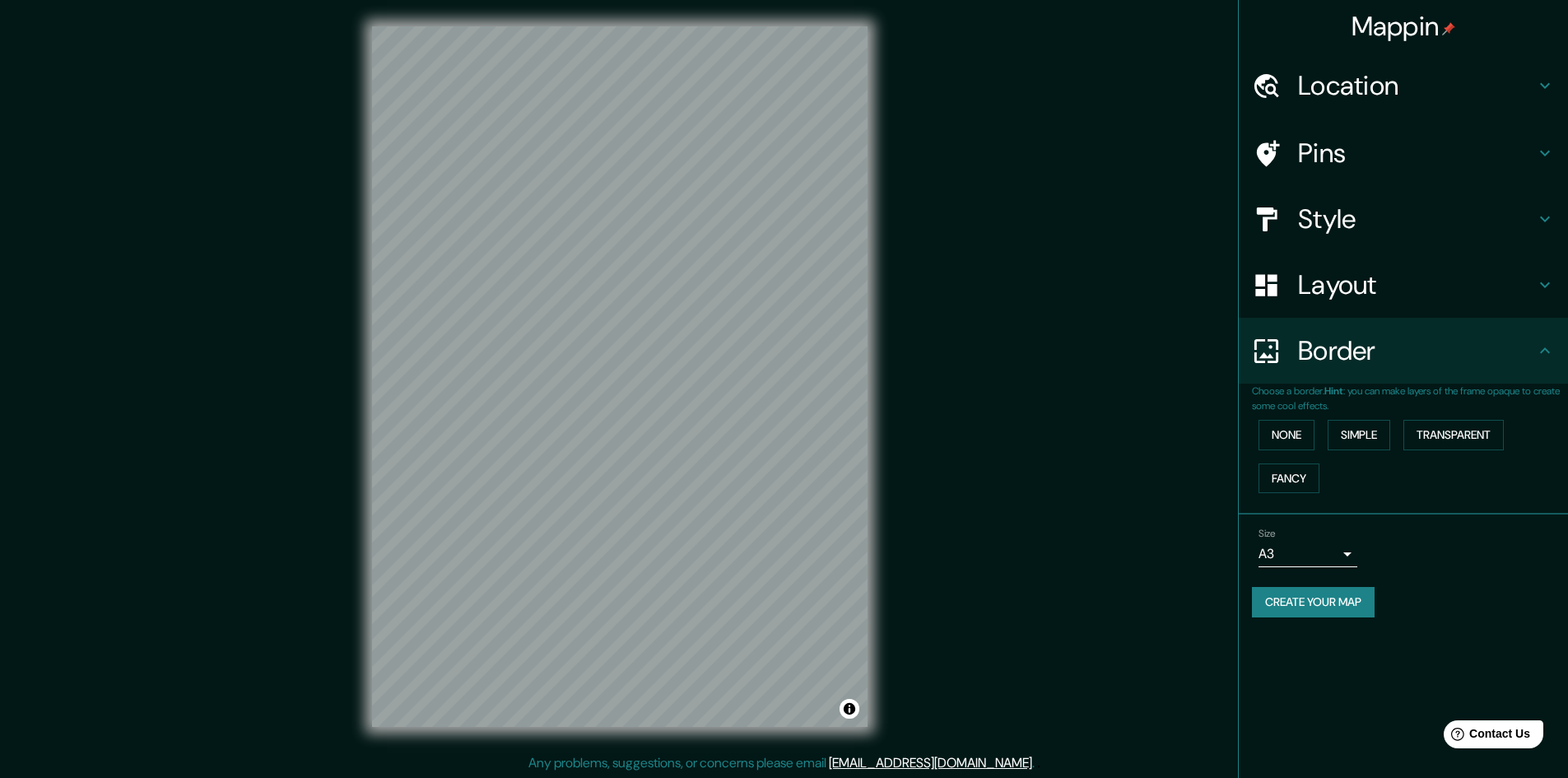
click at [1508, 643] on div "Mappin Location [GEOGRAPHIC_DATA][PERSON_NAME], [GEOGRAPHIC_DATA], [GEOGRAPHIC_…" at bounding box center [1403, 389] width 330 height 778
click at [771, 256] on div at bounding box center [772, 254] width 13 height 13
